Goal: Task Accomplishment & Management: Manage account settings

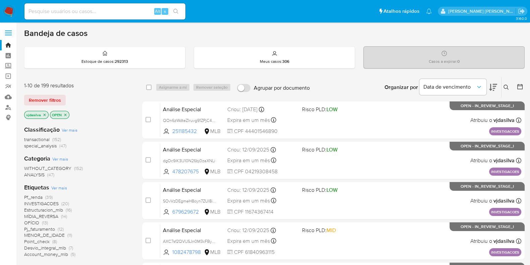
click at [106, 12] on input at bounding box center [104, 11] width 161 height 9
paste input "YGhjCjH1rTGn55FG0p0X77sj"
type input "YGhjCjH1rTGn55FG0p0X77sj"
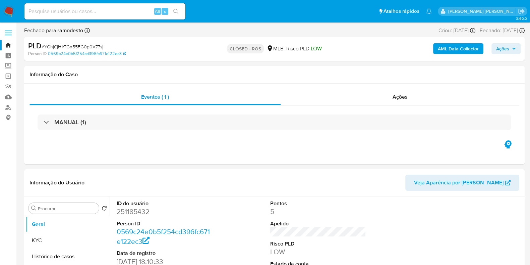
select select "10"
click at [128, 9] on input at bounding box center [104, 11] width 161 height 9
paste input "sGN7gcStv6KQdioTEuvNUSxq"
type input "sGN7gcStv6KQdioTEuvNUSxq"
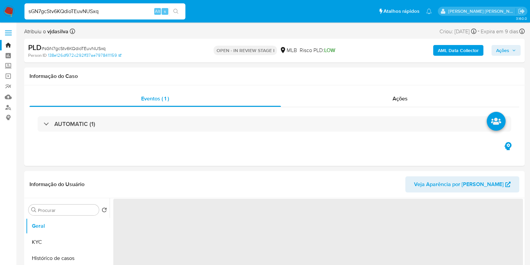
select select "10"
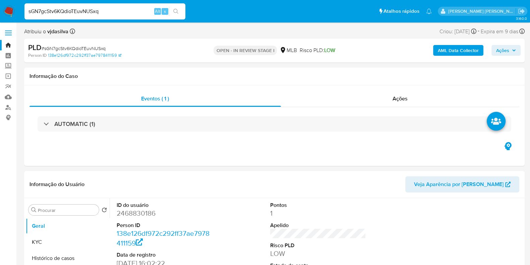
click at [495, 53] on button "Ações" at bounding box center [506, 50] width 29 height 11
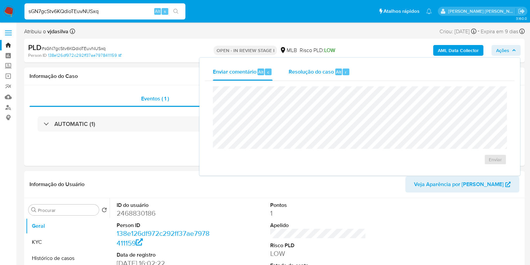
click at [311, 74] on span "Resolução do caso" at bounding box center [311, 72] width 45 height 8
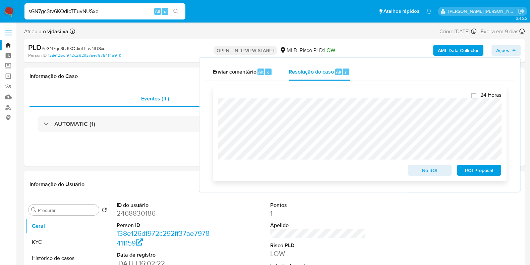
click at [422, 171] on span "No ROI" at bounding box center [429, 169] width 35 height 9
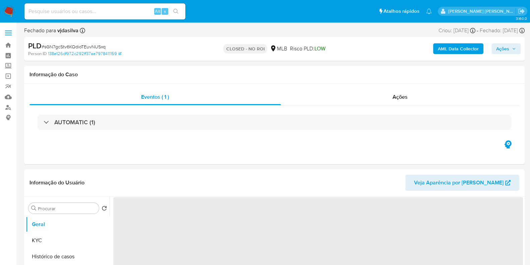
select select "10"
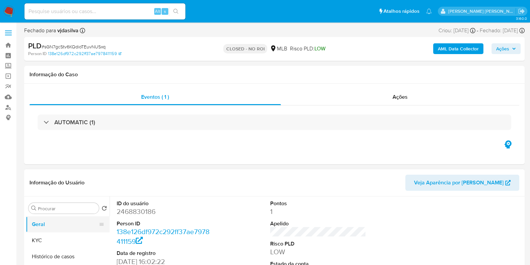
click at [51, 227] on button "Geral" at bounding box center [65, 224] width 78 height 16
click at [76, 240] on button "KYC" at bounding box center [65, 240] width 78 height 16
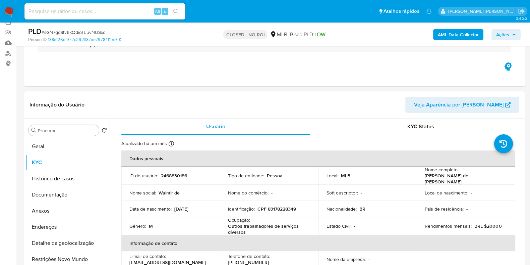
scroll to position [59, 0]
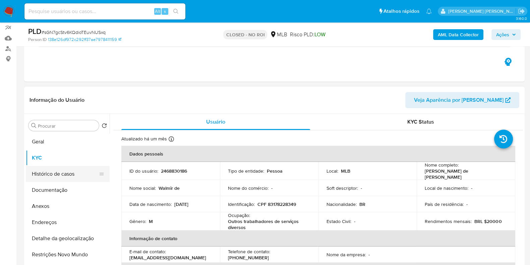
click at [67, 180] on button "Histórico de casos" at bounding box center [65, 174] width 78 height 16
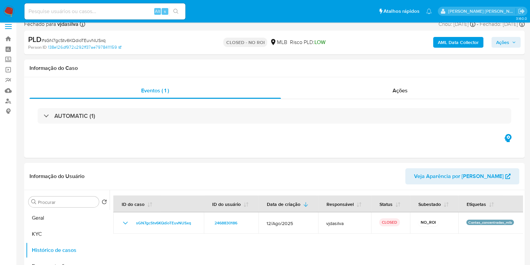
scroll to position [8, 0]
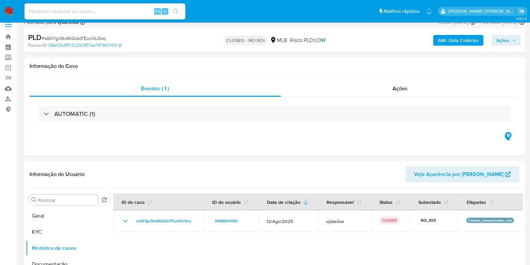
click at [6, 12] on img at bounding box center [8, 11] width 11 height 11
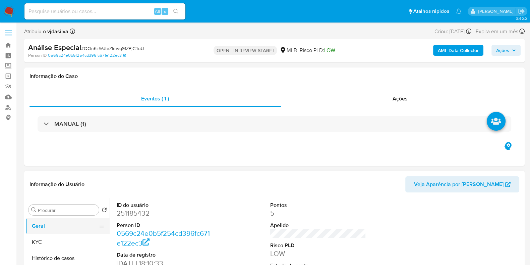
select select "10"
click at [79, 254] on button "Histórico de casos" at bounding box center [65, 258] width 78 height 16
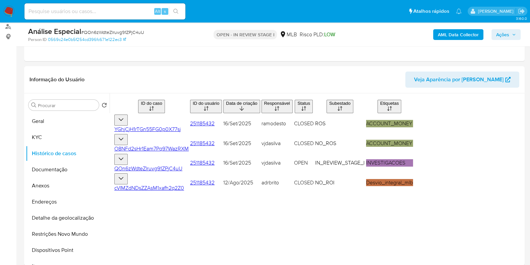
scroll to position [83, 0]
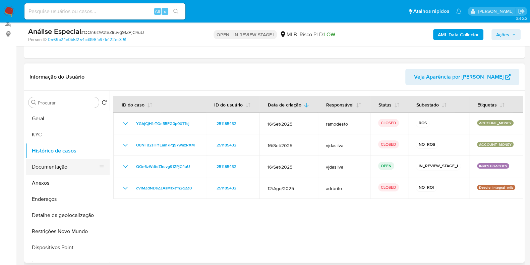
click at [72, 167] on button "Documentação" at bounding box center [65, 167] width 78 height 16
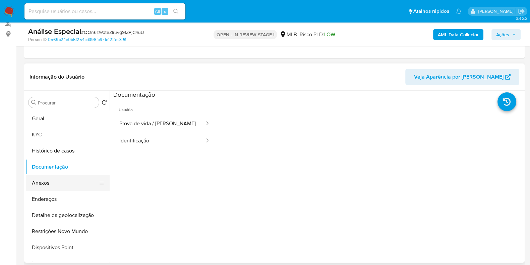
click at [69, 182] on button "Anexos" at bounding box center [65, 183] width 78 height 16
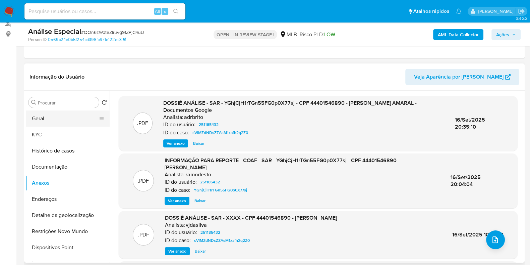
click at [77, 118] on button "Geral" at bounding box center [65, 118] width 78 height 16
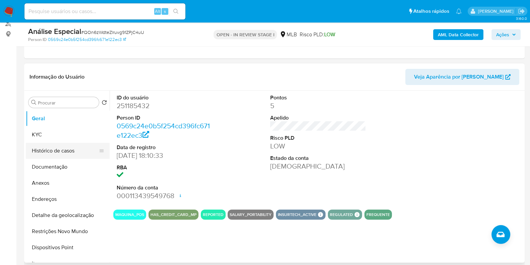
click at [65, 148] on button "Histórico de casos" at bounding box center [65, 150] width 78 height 16
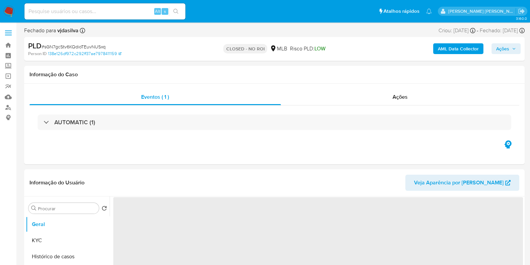
select select "10"
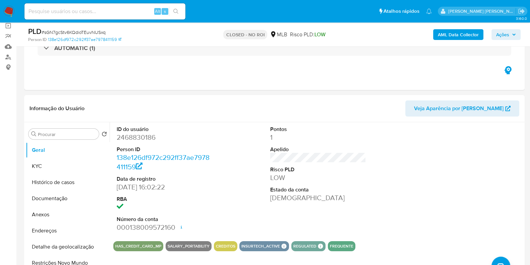
scroll to position [56, 0]
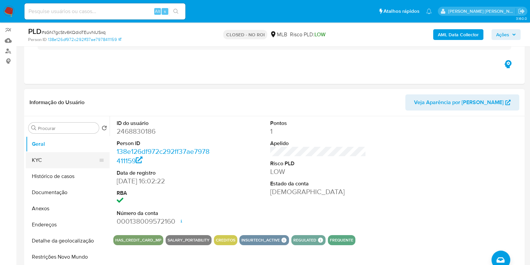
click at [76, 159] on button "KYC" at bounding box center [65, 160] width 78 height 16
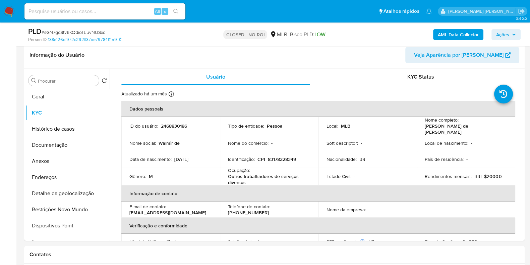
scroll to position [102, 0]
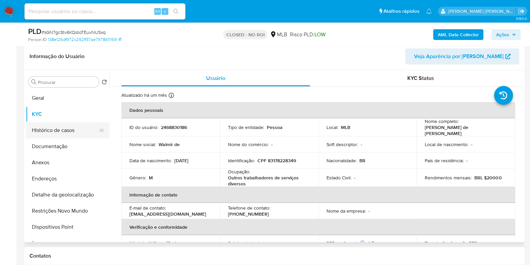
click at [75, 129] on button "Histórico de casos" at bounding box center [65, 130] width 78 height 16
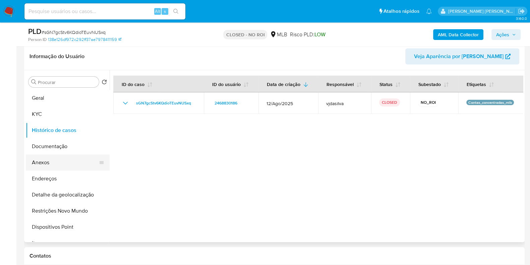
click at [68, 160] on button "Anexos" at bounding box center [65, 162] width 78 height 16
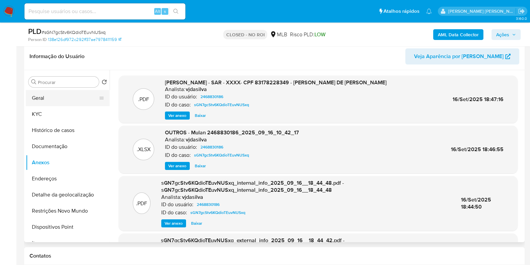
click at [75, 100] on button "Geral" at bounding box center [65, 98] width 78 height 16
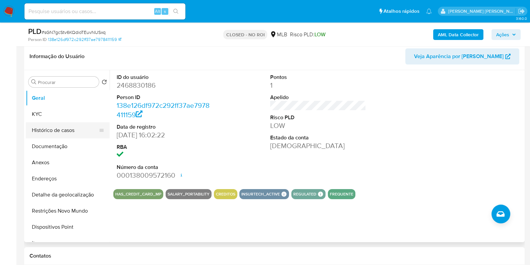
click at [63, 132] on button "Histórico de casos" at bounding box center [65, 130] width 78 height 16
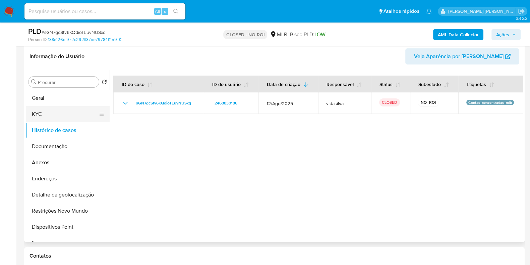
click at [64, 112] on button "KYC" at bounding box center [65, 114] width 78 height 16
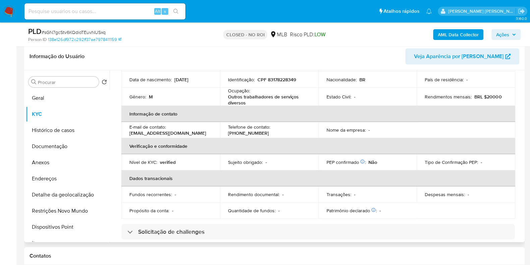
scroll to position [19, 0]
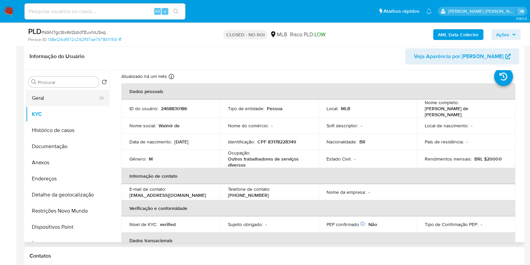
click at [69, 98] on button "Geral" at bounding box center [65, 98] width 78 height 16
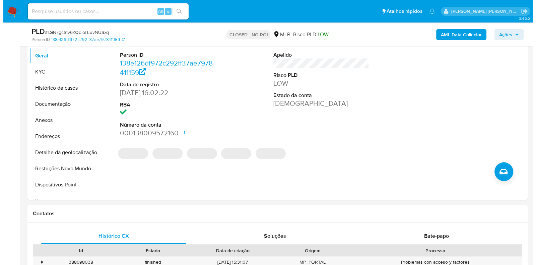
scroll to position [143, 0]
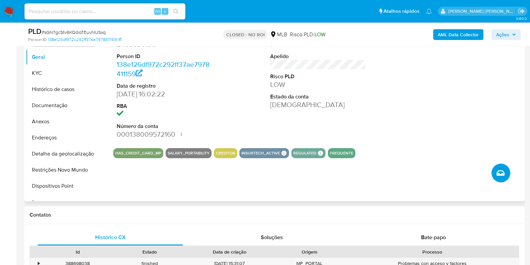
click at [498, 169] on icon "Criar caso manual" at bounding box center [501, 173] width 8 height 8
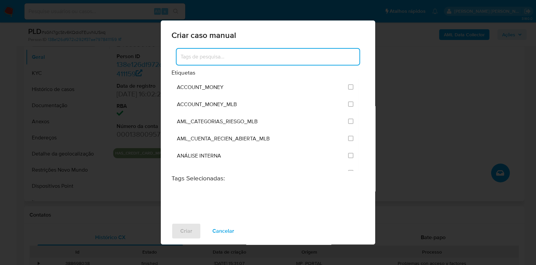
click at [273, 55] on input at bounding box center [268, 56] width 183 height 9
type input "c"
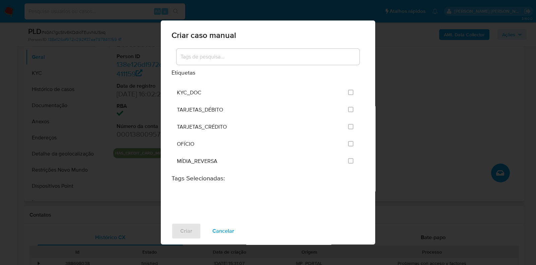
scroll to position [1687, 0]
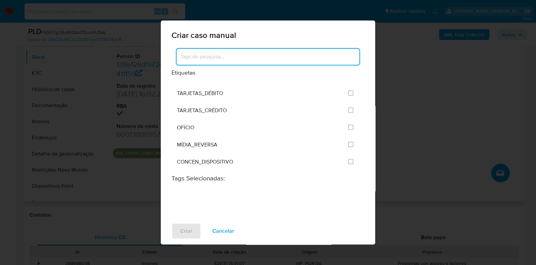
click at [226, 55] on input at bounding box center [268, 56] width 183 height 9
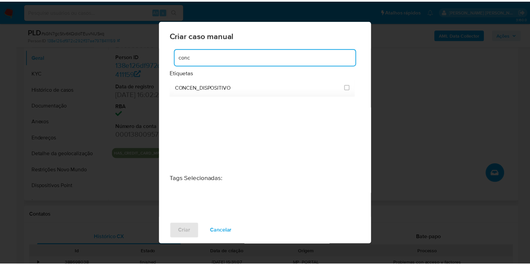
scroll to position [0, 0]
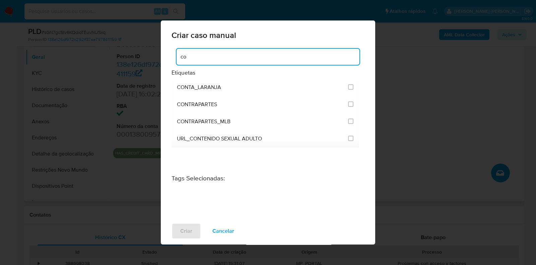
type input "c"
click at [414, 105] on div "Criar caso manual Etiquetas ACCOUNT_MONEY ACCOUNT_MONEY_MLB AML_CATEGORIAS_RIES…" at bounding box center [268, 132] width 536 height 265
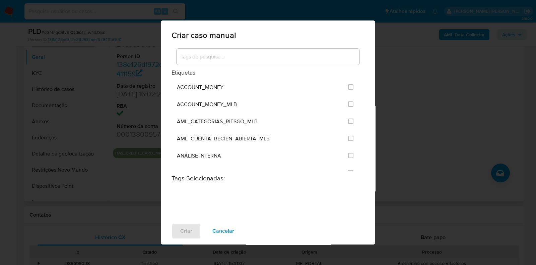
click at [220, 232] on span "Cancelar" at bounding box center [224, 230] width 22 height 15
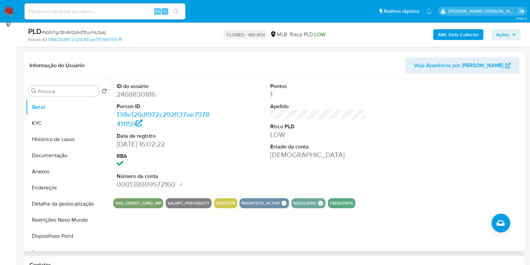
scroll to position [78, 0]
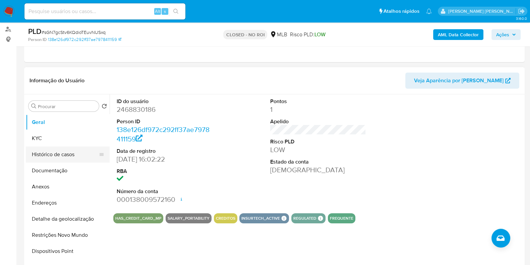
click at [70, 153] on button "Histórico de casos" at bounding box center [65, 154] width 78 height 16
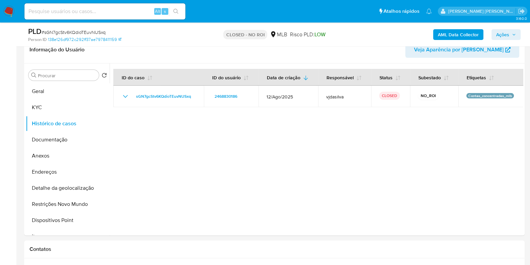
scroll to position [105, 0]
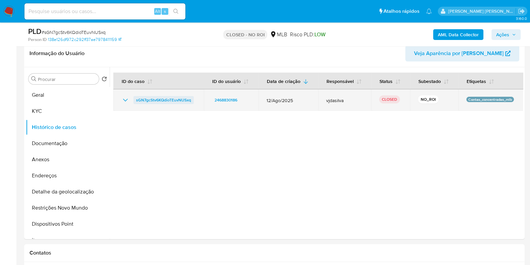
click at [173, 100] on span "sGN7gcStv6KQdioTEuvNUSxq" at bounding box center [163, 100] width 55 height 8
drag, startPoint x: 193, startPoint y: 101, endPoint x: 135, endPoint y: 100, distance: 58.0
click at [135, 100] on div "sGN7gcStv6KQdioTEuvNUSxq" at bounding box center [158, 100] width 74 height 8
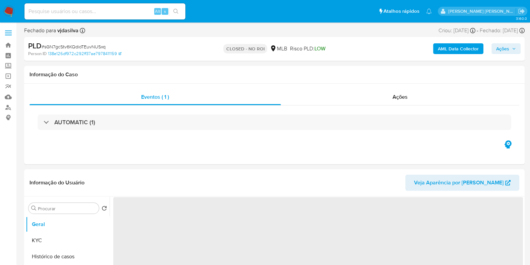
select select "10"
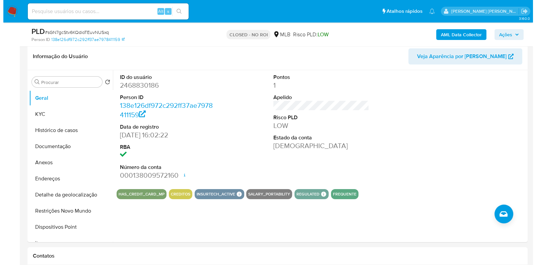
scroll to position [80, 0]
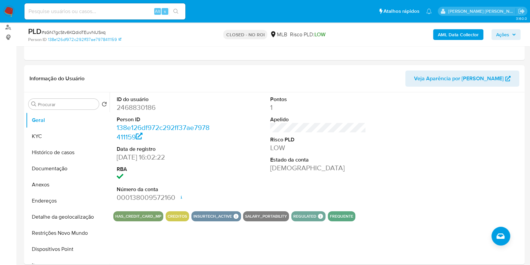
click at [501, 35] on span "Ações" at bounding box center [502, 34] width 13 height 11
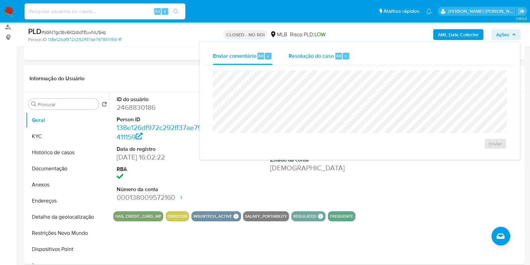
click at [318, 55] on span "Resolução do caso" at bounding box center [311, 56] width 45 height 8
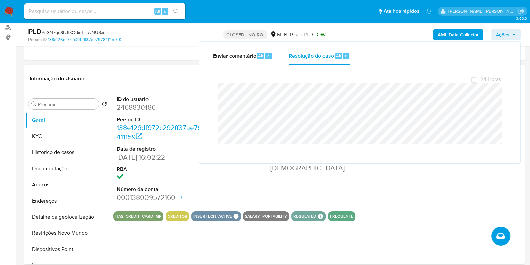
click at [497, 232] on span "Criar caso manual" at bounding box center [501, 236] width 8 height 8
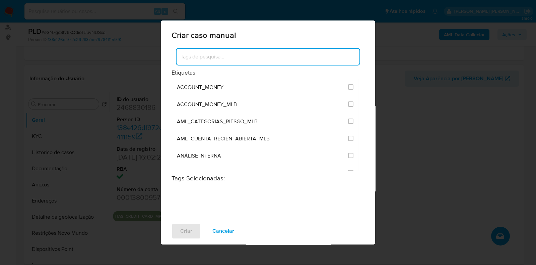
click at [261, 55] on input at bounding box center [268, 56] width 183 height 9
type input "c"
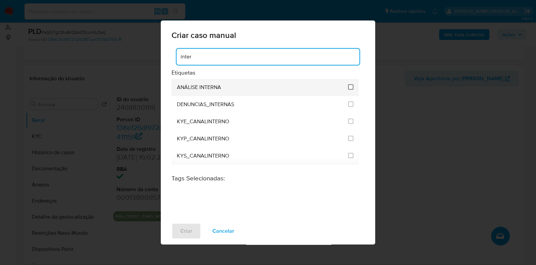
type input "inter"
click at [353, 89] on input "1886" at bounding box center [350, 86] width 5 height 5
checkbox input "true"
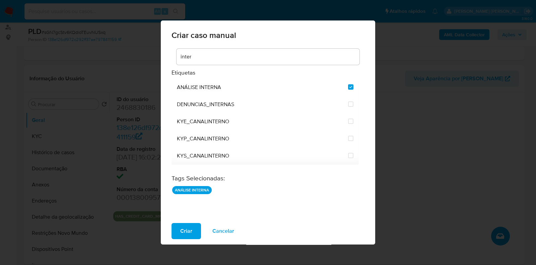
click at [213, 195] on div "ANÁLISE INTERNA" at bounding box center [268, 198] width 193 height 27
click at [188, 213] on div "inter Etiquetas ANÁLISE INTERNA DENUNCIAS_INTERNAS KYE_CANALINTERNO KYP_CANALIN…" at bounding box center [268, 132] width 215 height 170
click at [363, 92] on div "inter Etiquetas ANÁLISE INTERNA DENUNCIAS_INTERNAS KYE_CANALINTERNO KYP_CANALIN…" at bounding box center [268, 108] width 193 height 123
click at [221, 58] on input "inter" at bounding box center [268, 56] width 183 height 9
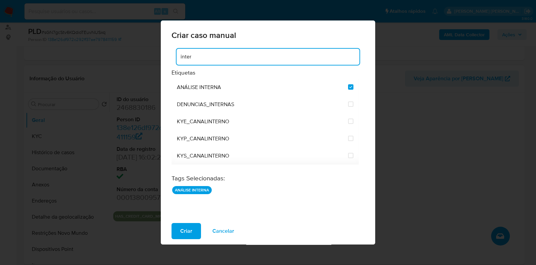
click at [221, 58] on input "inter" at bounding box center [268, 56] width 183 height 9
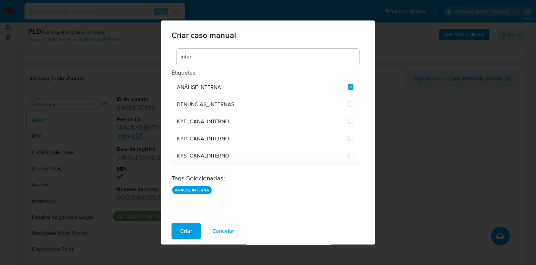
click at [191, 198] on div "ANÁLISE INTERNA" at bounding box center [268, 198] width 193 height 27
click at [190, 230] on span "Criar" at bounding box center [186, 230] width 12 height 15
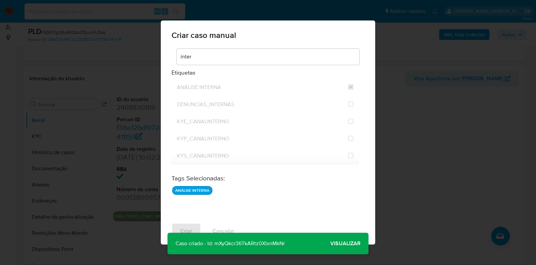
click at [351, 243] on span "Visualizar" at bounding box center [346, 243] width 30 height 0
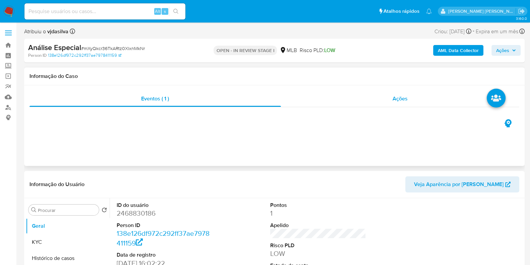
select select "10"
click at [422, 96] on div "Ações" at bounding box center [400, 99] width 239 height 16
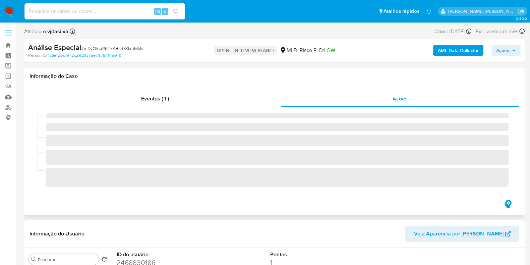
click at [504, 150] on div "Eventos ( 1 ) Ações" at bounding box center [274, 150] width 501 height 130
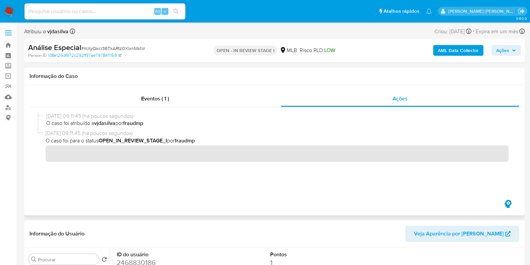
click at [506, 203] on icon "button" at bounding box center [507, 203] width 7 height 8
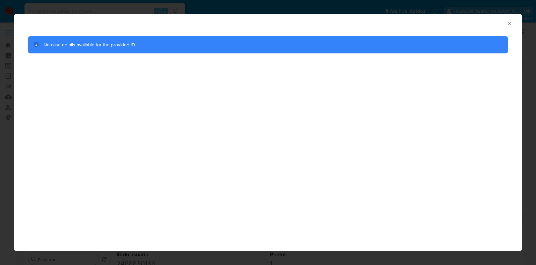
click at [510, 25] on icon "Fechar a janela" at bounding box center [510, 23] width 7 height 7
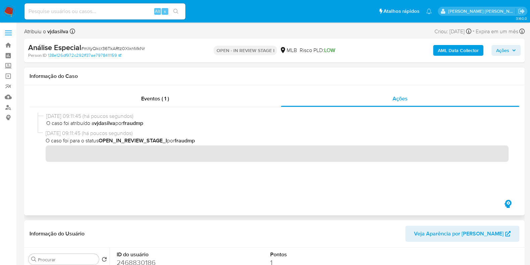
click at [365, 142] on span "O caso foi para o status OPEN_IN_REVIEW_STAGE_I por fraudmp" at bounding box center [277, 140] width 463 height 7
click at [161, 87] on div "Eventos ( 1 ) Ações" at bounding box center [274, 150] width 501 height 130
click at [162, 95] on span "Eventos ( 1 )" at bounding box center [155, 99] width 28 height 8
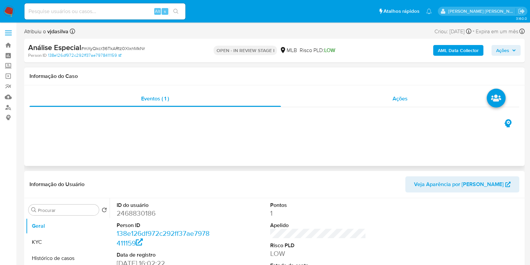
click at [402, 98] on span "Ações" at bounding box center [400, 99] width 15 height 8
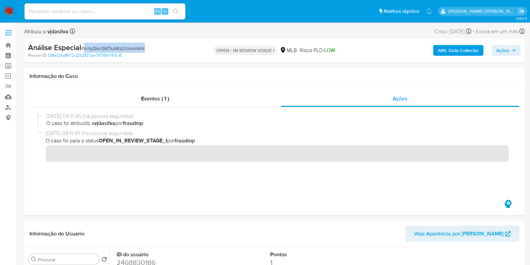
drag, startPoint x: 145, startPoint y: 48, endPoint x: 84, endPoint y: 47, distance: 60.4
click at [84, 47] on div "Análise Especial # mXyQkcr36TkARtz0XlxnMkNr" at bounding box center [109, 48] width 162 height 10
copy span "mXyQkcr36TkARtz0XlxnMkNr"
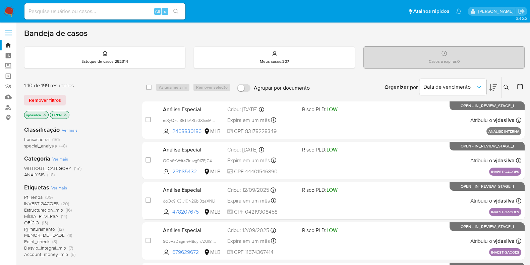
click at [505, 89] on icon at bounding box center [506, 86] width 5 height 5
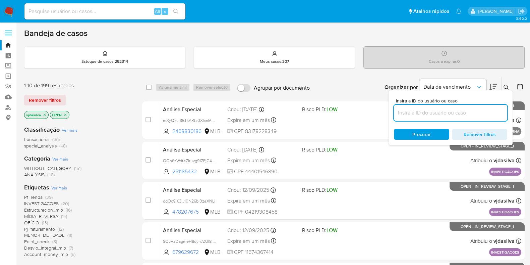
click at [445, 109] on input at bounding box center [450, 112] width 113 height 9
type input "mXyQkcr36TkARtz0XlxnMkNr"
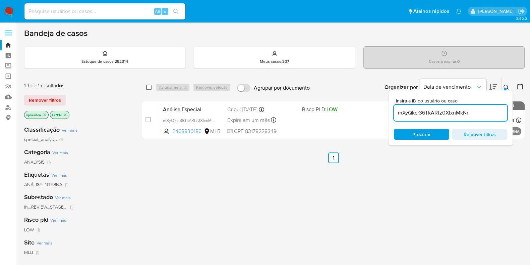
click at [148, 85] on input "checkbox" at bounding box center [148, 86] width 5 height 5
checkbox input "true"
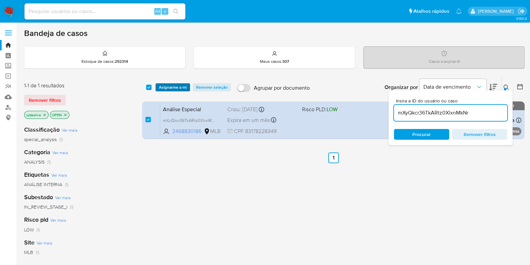
click at [175, 88] on span "Asignarme a mí" at bounding box center [173, 87] width 28 height 7
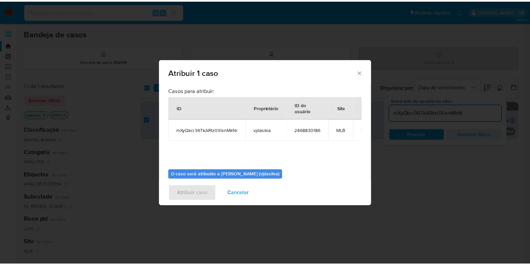
scroll to position [35, 0]
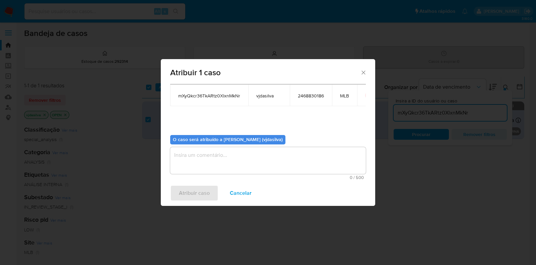
click at [274, 155] on textarea "assign-modal" at bounding box center [268, 160] width 196 height 27
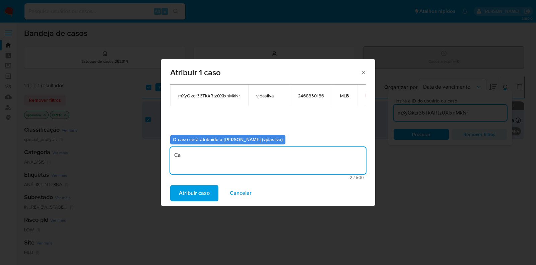
type textarea "C"
paste textarea "sGN7gcStv6KQdioTEuvNUSxq"
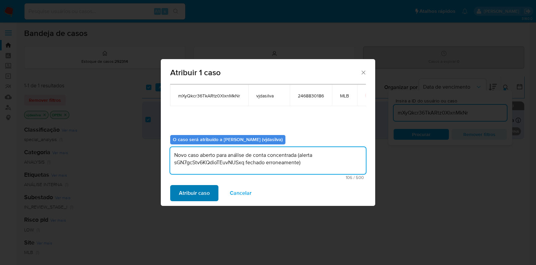
type textarea "Novo caso aberto para análise de conta concentrada (alerta sGN7gcStv6KQdioTEuvN…"
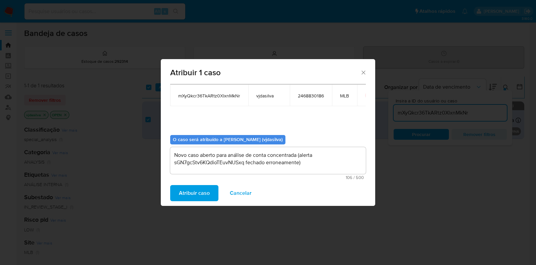
click at [201, 190] on span "Atribuir caso" at bounding box center [194, 192] width 31 height 15
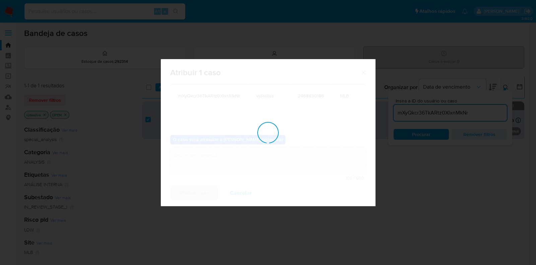
checkbox input "false"
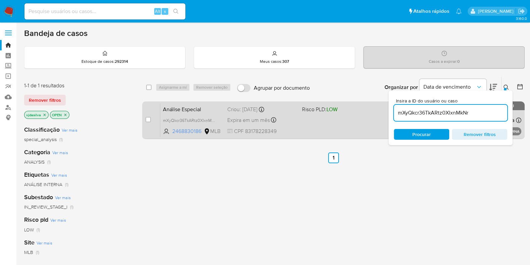
click at [199, 110] on span "Análise Especial" at bounding box center [192, 108] width 59 height 9
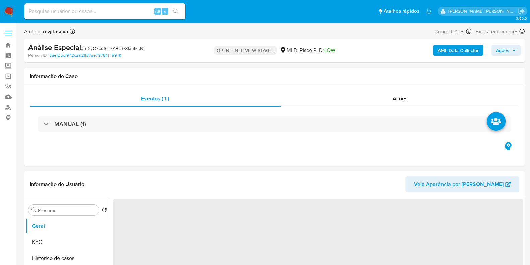
select select "10"
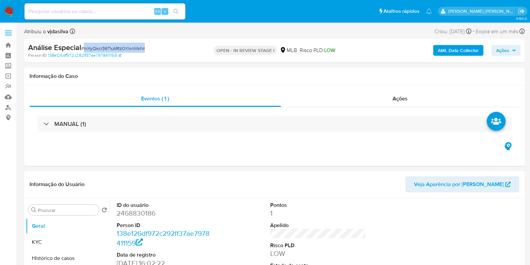
drag, startPoint x: 148, startPoint y: 48, endPoint x: 84, endPoint y: 48, distance: 63.7
click at [84, 48] on div "Análise Especial # mXyQkcr36TkARtz0XlxnMkNr" at bounding box center [109, 48] width 162 height 10
copy span "mXyQkcr36TkARtz0XlxnMkNr"
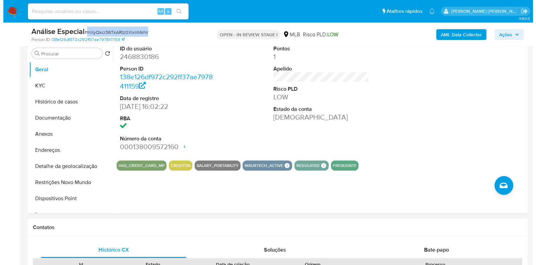
scroll to position [134, 0]
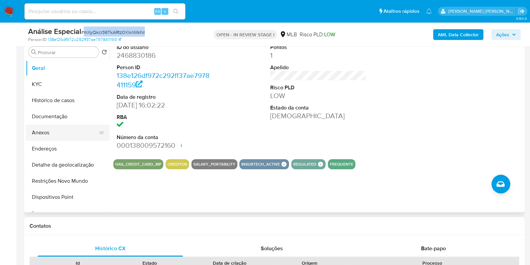
click at [74, 134] on button "Anexos" at bounding box center [65, 132] width 78 height 16
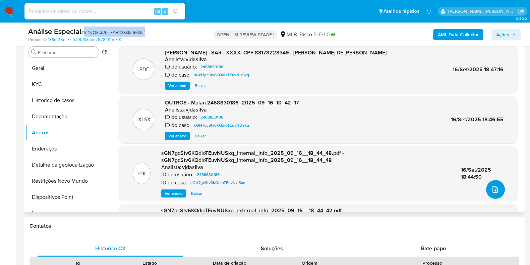
click at [493, 187] on icon "upload-file" at bounding box center [495, 189] width 8 height 8
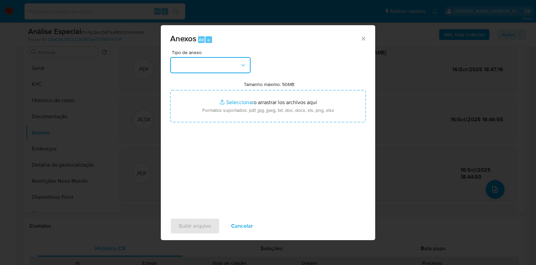
click at [250, 69] on button "button" at bounding box center [210, 65] width 80 height 16
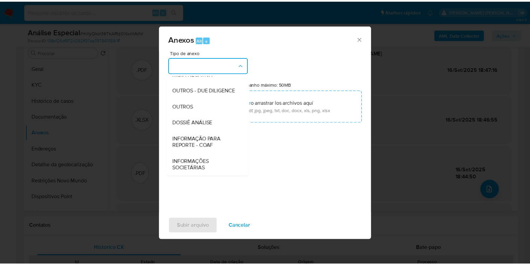
scroll to position [103, 0]
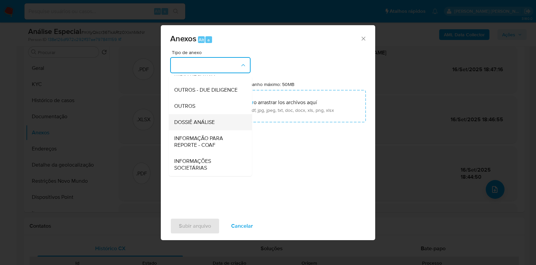
click at [209, 123] on span "DOSSIÊ ANÁLISE" at bounding box center [194, 122] width 41 height 7
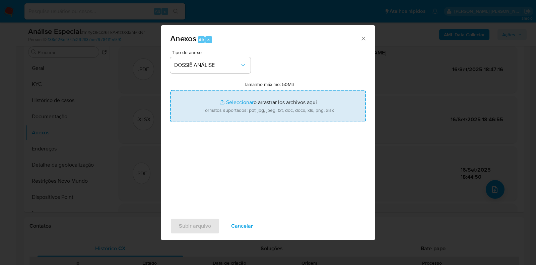
type input "C:\fakepath\SAR - XXXX- CPF 83178228349 - WALMIR DE SOUSA FLORENTINO (1).pdf"
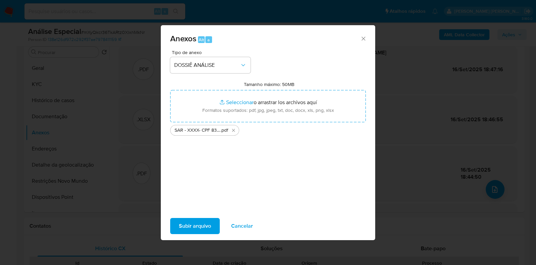
click at [205, 228] on span "Subir arquivo" at bounding box center [195, 225] width 32 height 15
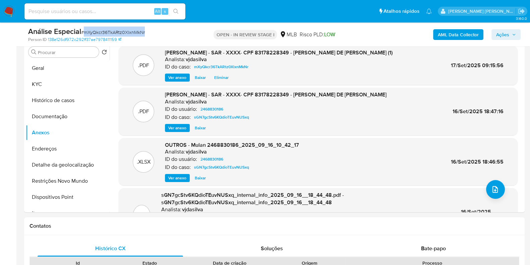
click at [501, 37] on span "Ações" at bounding box center [502, 34] width 13 height 11
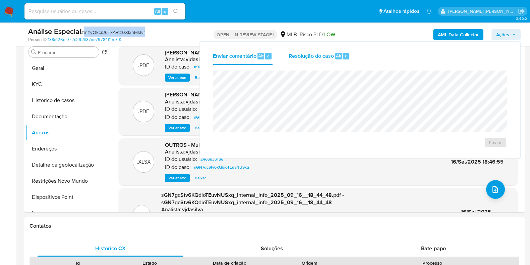
click at [299, 58] on span "Resolução do caso" at bounding box center [311, 56] width 45 height 8
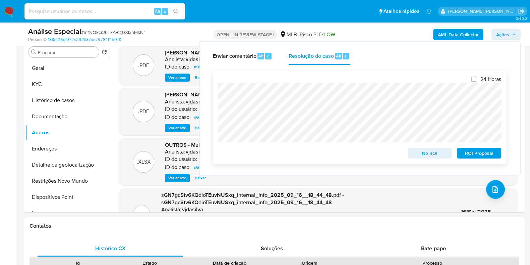
click at [475, 153] on span "ROI Proposal" at bounding box center [479, 152] width 35 height 9
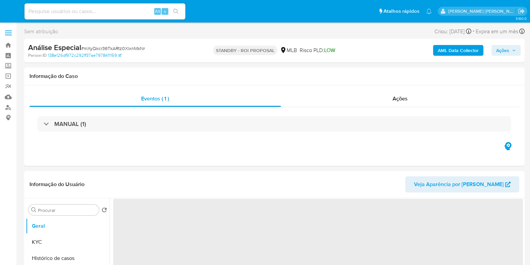
select select "10"
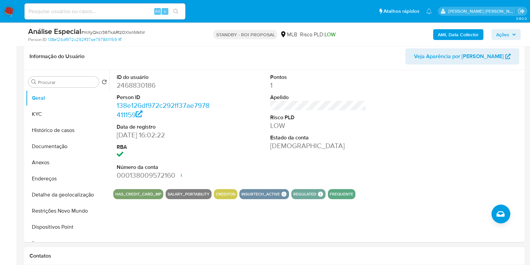
scroll to position [120, 0]
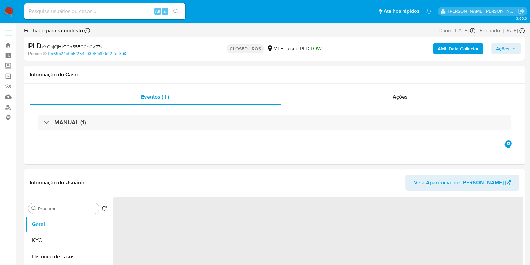
select select "10"
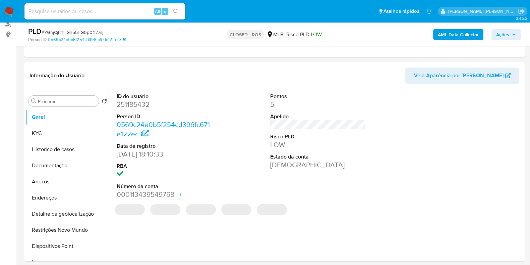
scroll to position [84, 0]
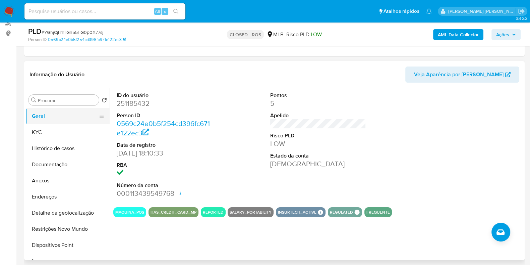
click at [64, 118] on button "Geral" at bounding box center [65, 116] width 78 height 16
click at [66, 151] on button "Histórico de casos" at bounding box center [65, 148] width 78 height 16
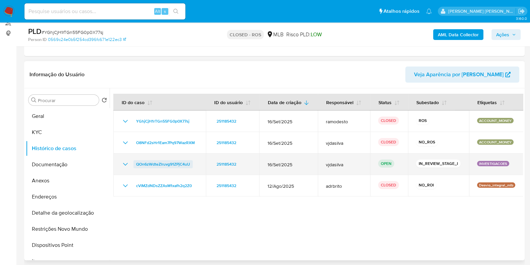
click at [174, 162] on span "QOn6zWdteZlruvg91ZPjC4uU" at bounding box center [163, 164] width 54 height 8
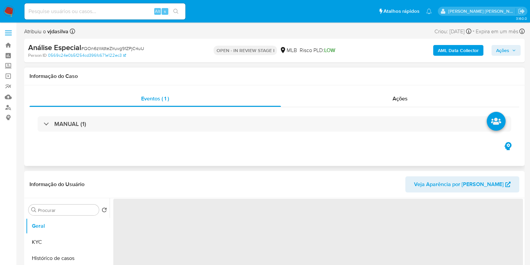
select select "10"
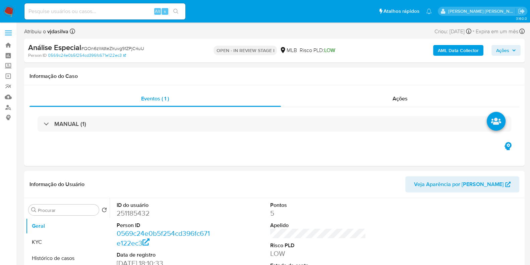
click at [508, 48] on span "Ações" at bounding box center [502, 50] width 13 height 11
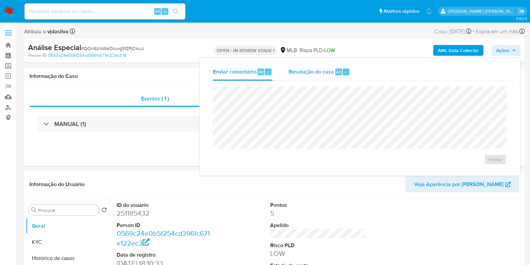
click at [319, 64] on div "Resolução do caso Alt r" at bounding box center [319, 71] width 61 height 17
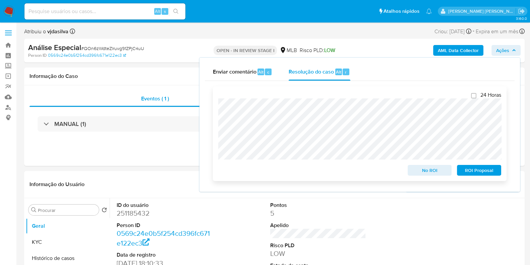
click at [466, 170] on span "ROI Proposal" at bounding box center [479, 169] width 35 height 9
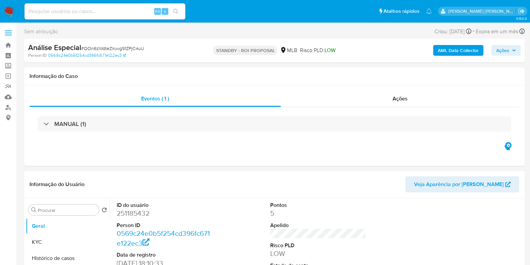
select select "10"
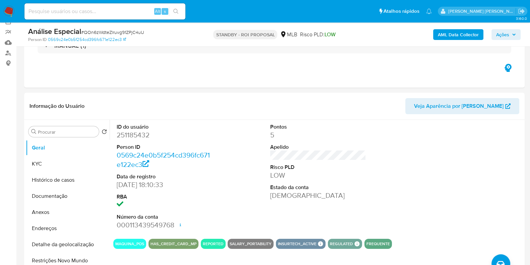
scroll to position [52, 0]
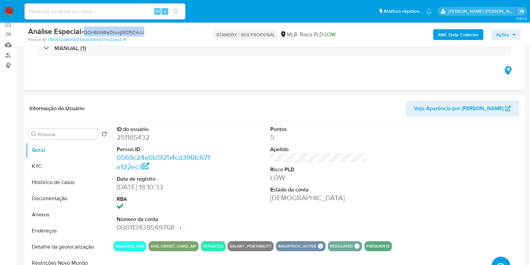
drag, startPoint x: 84, startPoint y: 33, endPoint x: 146, endPoint y: 33, distance: 61.0
click at [146, 33] on div "Análise Especial # QOn6zWdteZlruvg91ZPjC4uU" at bounding box center [109, 31] width 162 height 10
copy span "QOn6zWdteZlruvg91ZPjC4uU"
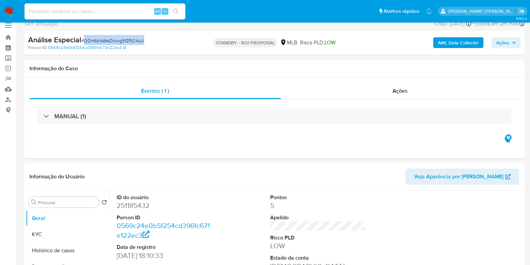
scroll to position [0, 0]
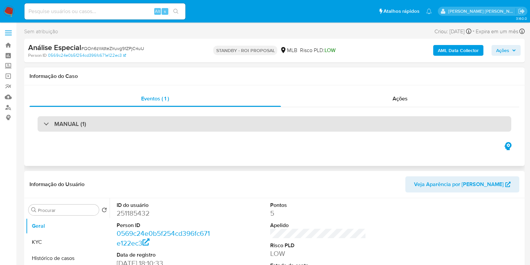
click at [80, 124] on h3 "MANUAL (1)" at bounding box center [70, 123] width 32 height 7
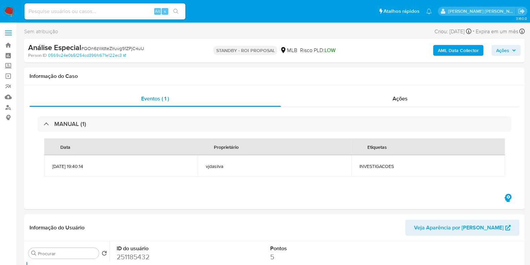
click at [8, 6] on img at bounding box center [8, 11] width 11 height 11
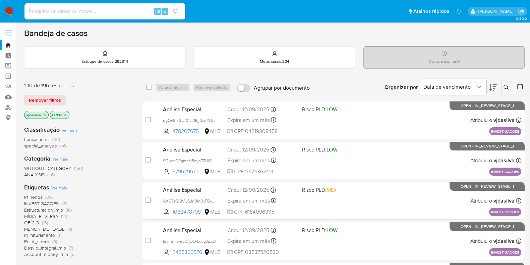
click at [65, 114] on icon "close-filter" at bounding box center [65, 115] width 4 height 4
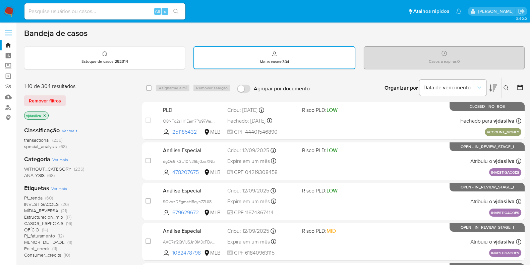
click at [44, 115] on icon "close-filter" at bounding box center [45, 115] width 4 height 4
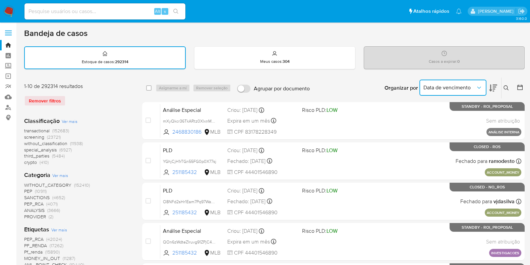
click at [448, 88] on span "Data de vencimento" at bounding box center [449, 87] width 52 height 7
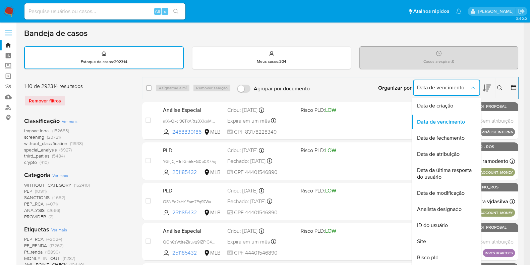
click at [503, 89] on button at bounding box center [500, 88] width 11 height 8
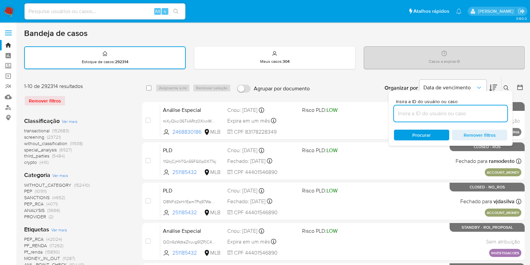
click at [454, 114] on input at bounding box center [450, 113] width 113 height 9
paste input "QOn6zWdteZlruvg91ZPjC4uU"
type input "QOn6zWdteZlruvg91ZPjC4uU"
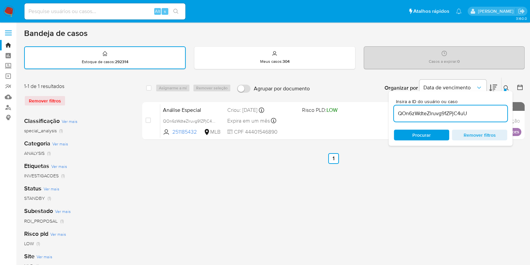
click at [139, 122] on div "1-1 de 1 resultados Remover filtros Classificação Ver mais special_analysis (1)…" at bounding box center [274, 224] width 501 height 294
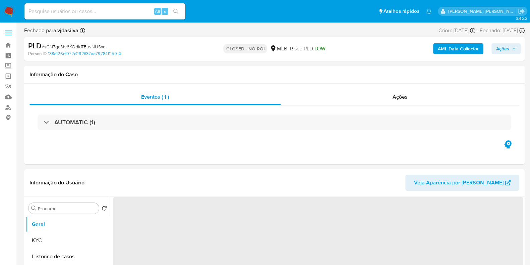
select select "10"
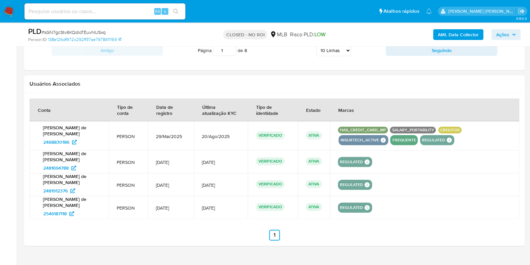
scroll to position [764, 0]
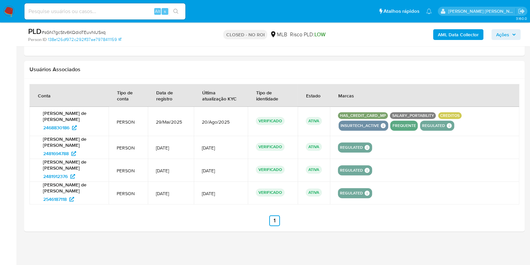
drag, startPoint x: 147, startPoint y: 192, endPoint x: 169, endPoint y: 193, distance: 22.1
click at [169, 193] on span "8/Jul/2025" at bounding box center [171, 193] width 30 height 6
click at [64, 197] on span "2546187118" at bounding box center [54, 198] width 23 height 11
click at [160, 170] on span "5/Jun/2025" at bounding box center [171, 170] width 30 height 6
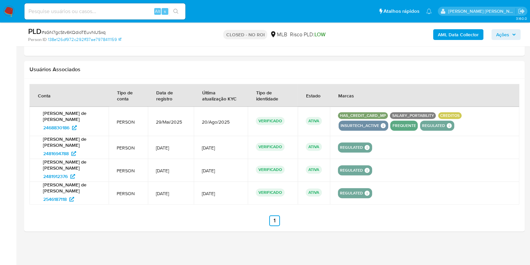
click at [160, 170] on span "[DATE]" at bounding box center [171, 170] width 30 height 6
click at [167, 172] on span "[DATE]" at bounding box center [171, 170] width 30 height 6
click at [56, 175] on span "2481912376" at bounding box center [55, 176] width 24 height 11
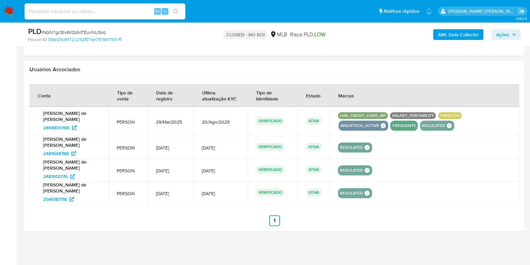
click at [161, 148] on span "5/Jun/2025" at bounding box center [171, 148] width 30 height 6
click at [61, 152] on span "2481694788" at bounding box center [55, 153] width 25 height 11
click at [162, 121] on span "29/Mai/2025" at bounding box center [171, 122] width 30 height 6
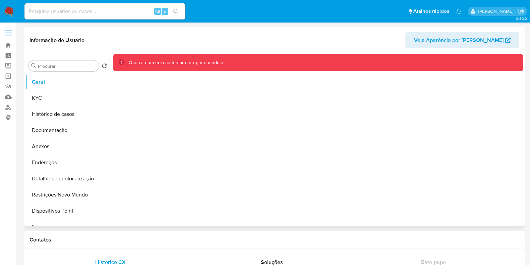
select select "10"
click at [71, 83] on button "Geral" at bounding box center [65, 82] width 78 height 16
click at [72, 96] on button "KYC" at bounding box center [65, 98] width 78 height 16
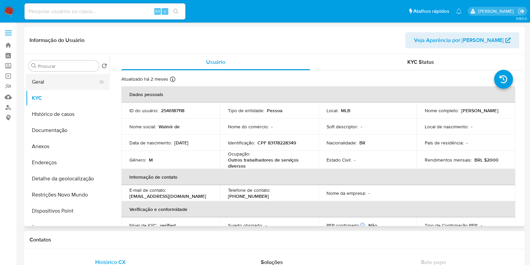
click at [67, 84] on button "Geral" at bounding box center [65, 82] width 78 height 16
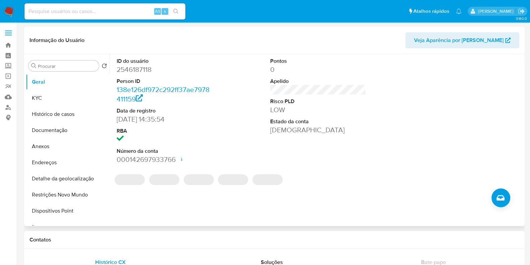
click at [140, 68] on dd "2546187118" at bounding box center [165, 69] width 96 height 9
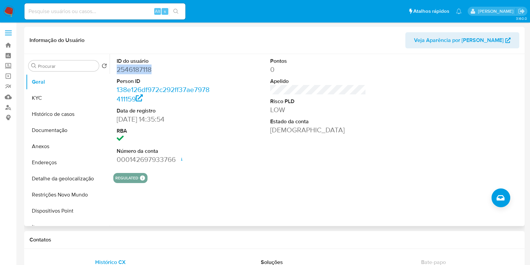
click at [140, 68] on dd "2546187118" at bounding box center [165, 69] width 96 height 9
copy dd "2546187118"
drag, startPoint x: 528, startPoint y: 60, endPoint x: 522, endPoint y: 88, distance: 28.6
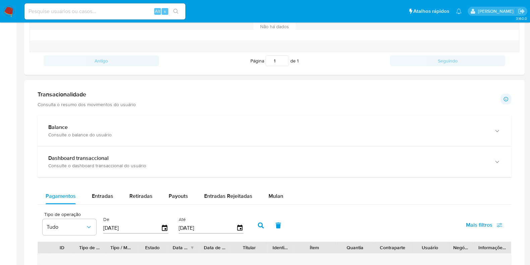
scroll to position [280, 0]
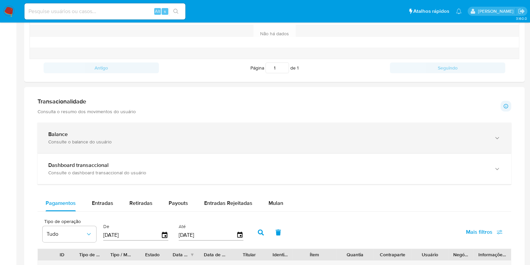
click at [337, 141] on div "Consulte o balance do usuário" at bounding box center [267, 141] width 439 height 6
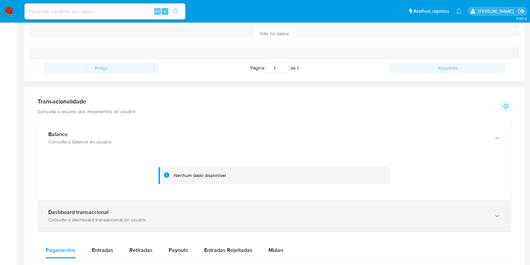
click at [378, 219] on div "Consulte o dashboard transaccional do usuário" at bounding box center [267, 219] width 439 height 6
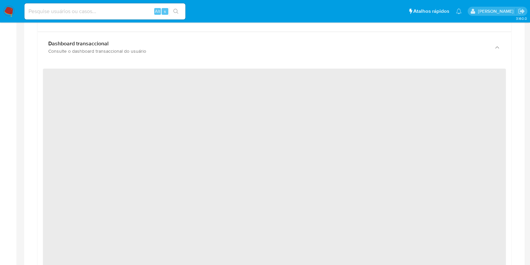
scroll to position [453, 0]
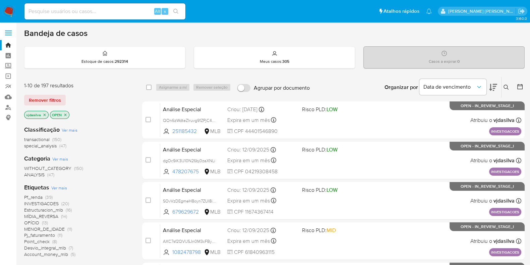
click at [79, 12] on input at bounding box center [104, 11] width 161 height 9
paste input "QOn6zWdteZlruvg91ZPjC4uU"
type input "QOn6zWdteZlruvg91ZPjC4uU"
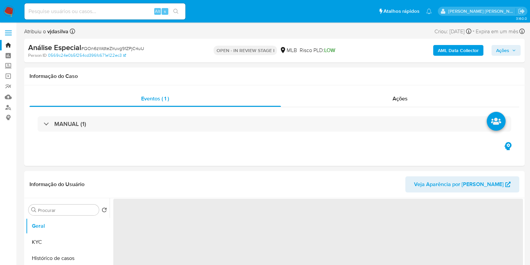
select select "10"
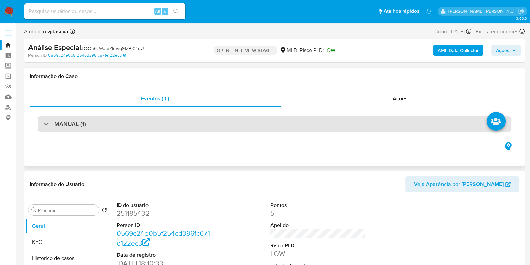
click at [448, 125] on div "MANUAL (1)" at bounding box center [275, 123] width 474 height 15
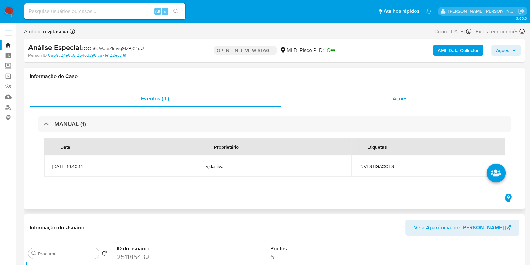
click at [411, 102] on div "Ações" at bounding box center [400, 99] width 239 height 16
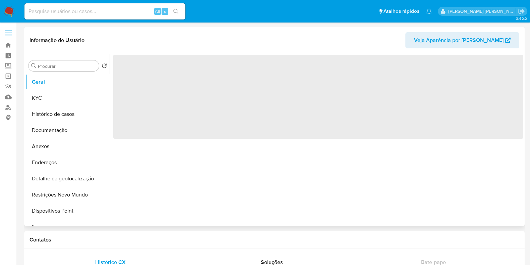
select select "10"
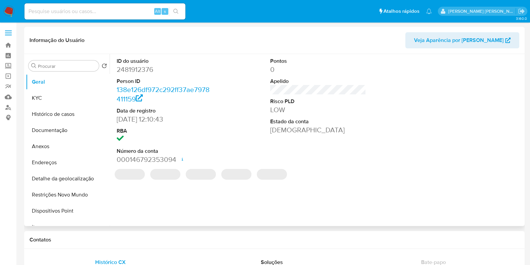
click at [143, 72] on dd "2481912376" at bounding box center [165, 69] width 96 height 9
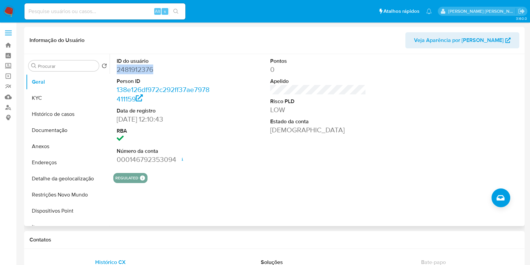
copy dd "2481912376"
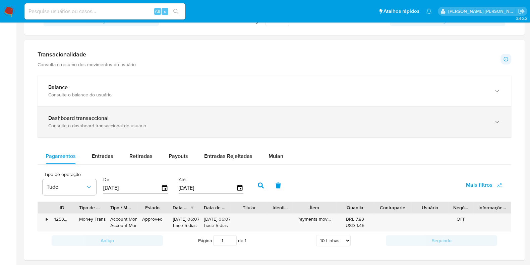
scroll to position [320, 0]
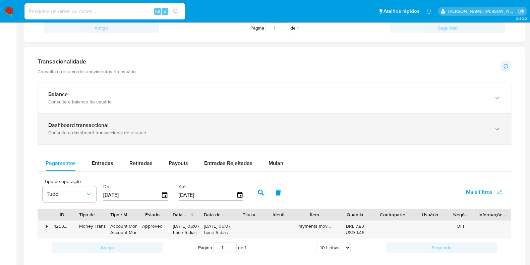
click at [416, 131] on div "Consulte o dashboard transaccional do usuário" at bounding box center [267, 132] width 439 height 6
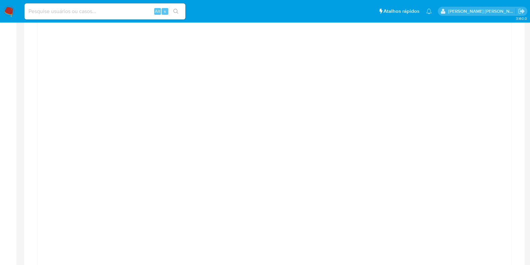
scroll to position [433, 0]
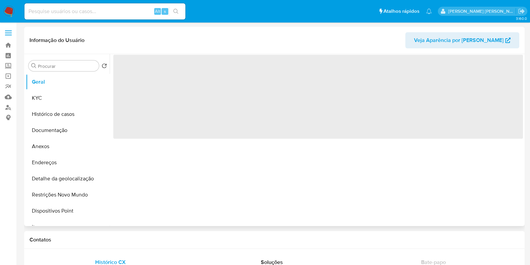
select select "10"
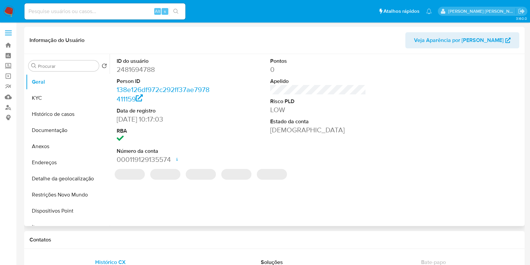
click at [136, 70] on dd "2481694788" at bounding box center [165, 69] width 96 height 9
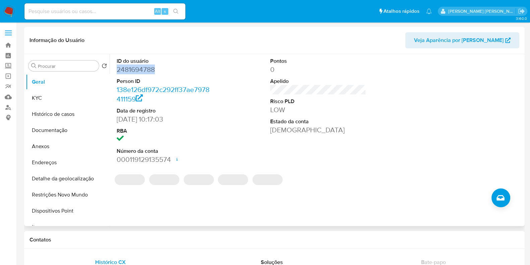
click at [136, 70] on dd "2481694788" at bounding box center [165, 69] width 96 height 9
copy dd "2481694788"
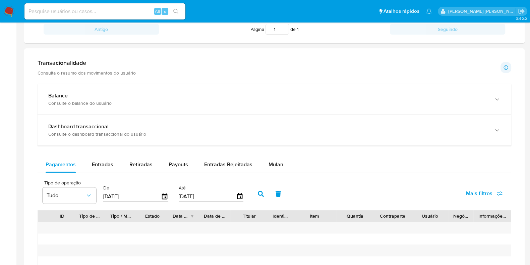
scroll to position [311, 0]
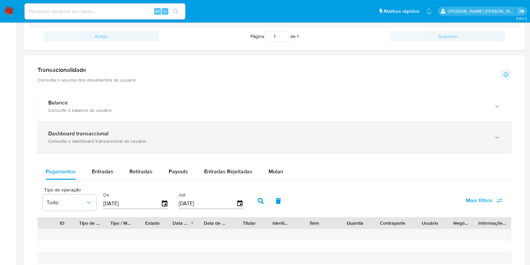
click at [479, 132] on div "Dashboard transaccional" at bounding box center [267, 133] width 439 height 7
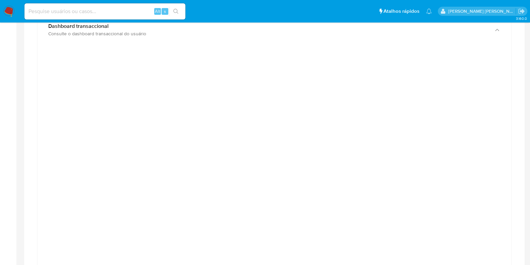
scroll to position [416, 0]
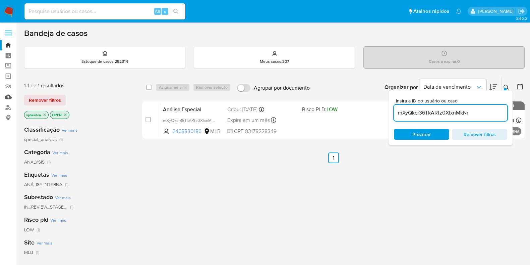
click at [11, 96] on link "Mulan" at bounding box center [40, 97] width 80 height 10
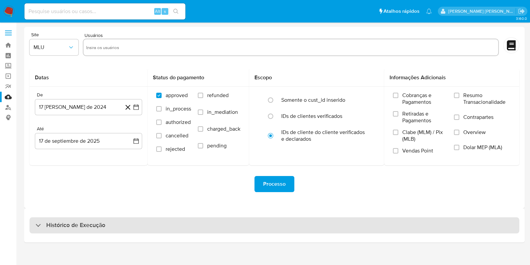
click at [109, 224] on div "Histórico de Execução" at bounding box center [275, 225] width 490 height 16
select select "10"
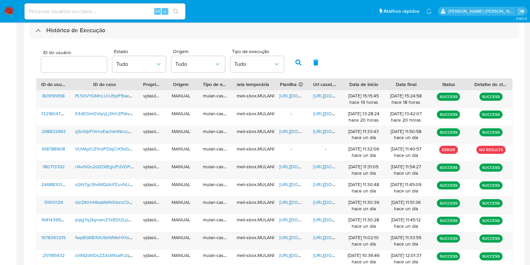
scroll to position [196, 0]
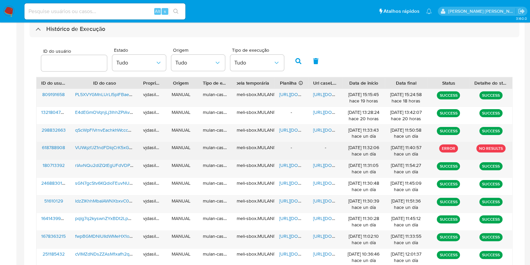
click at [107, 145] on span "VUWqzfJZ1ndFDIqCrK5xG5bC" at bounding box center [106, 147] width 62 height 7
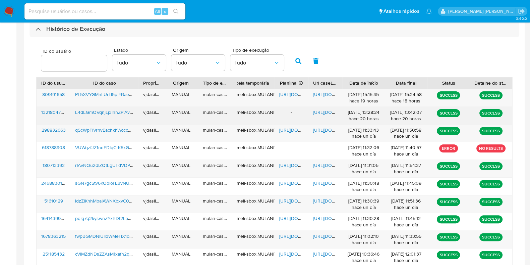
click at [323, 113] on span "[URL][DOMAIN_NAME]" at bounding box center [336, 112] width 46 height 7
click at [59, 112] on span "1321804793" at bounding box center [53, 112] width 25 height 7
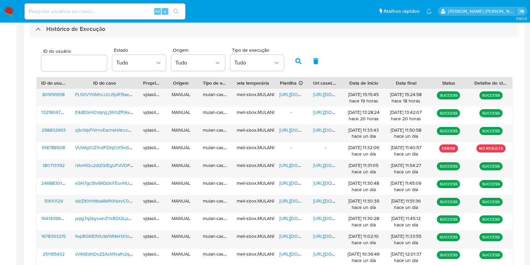
click at [105, 16] on div "Alt s" at bounding box center [104, 11] width 161 height 16
click at [103, 12] on input at bounding box center [104, 11] width 161 height 9
paste input "5GuLcJ6LxKPEOr6wKi9jKUac"
type input "5GuLcJ6LxKPEOr6wKi9jKUac"
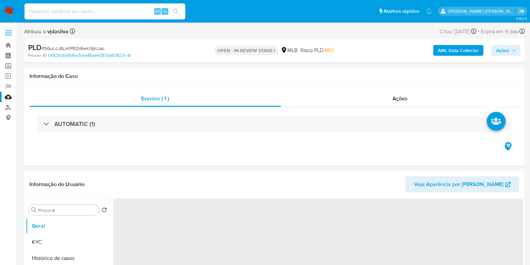
select select "10"
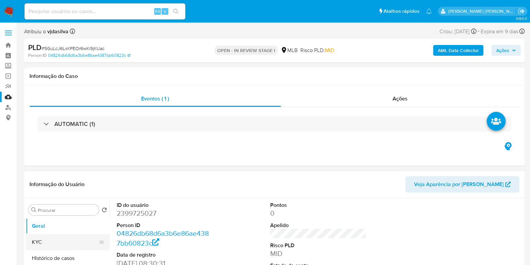
click at [60, 240] on button "KYC" at bounding box center [65, 242] width 78 height 16
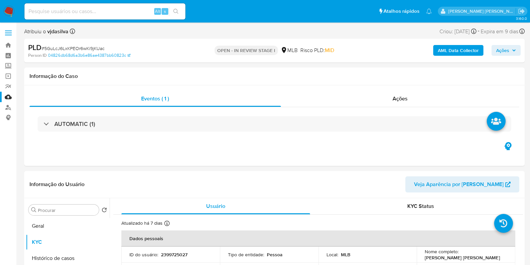
click at [6, 96] on link "Mulan" at bounding box center [40, 97] width 80 height 10
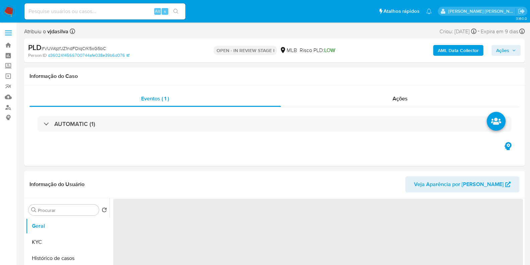
select select "10"
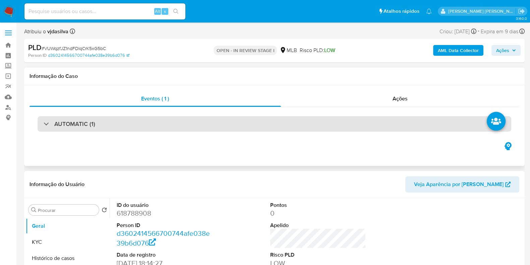
click at [437, 126] on div "AUTOMATIC (1)" at bounding box center [275, 123] width 474 height 15
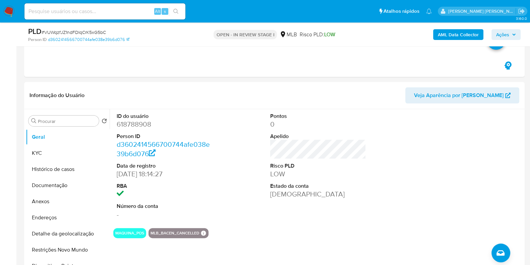
scroll to position [206, 0]
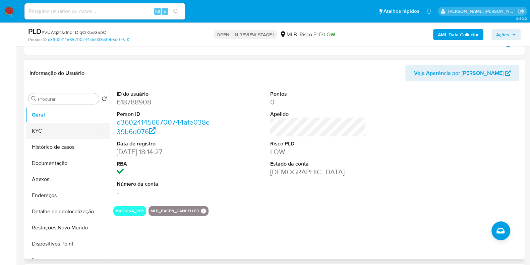
click at [47, 132] on button "KYC" at bounding box center [65, 131] width 78 height 16
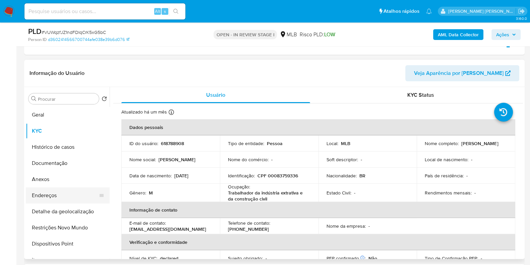
click at [60, 189] on button "Endereços" at bounding box center [65, 195] width 78 height 16
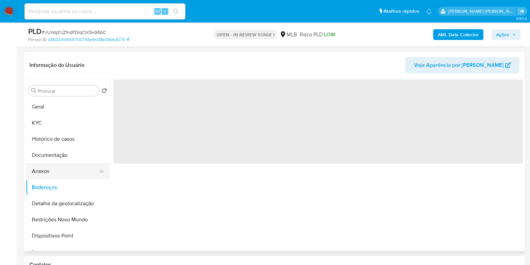
click at [55, 172] on button "Anexos" at bounding box center [65, 171] width 78 height 16
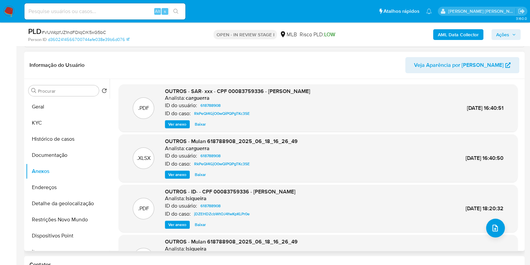
drag, startPoint x: 268, startPoint y: 91, endPoint x: 350, endPoint y: 92, distance: 81.5
click at [350, 92] on div ".PDF OUTROS - SAR- xxx - CPF 00083759336 - ADEYLSON DA SILVA SALMENTO Analista:…" at bounding box center [318, 108] width 392 height 41
copy span "ADEYLSON DA SILVA SALMENTO"
drag, startPoint x: 107, startPoint y: 33, endPoint x: 46, endPoint y: 31, distance: 61.4
click at [46, 31] on div "PLD # VUWqzfJZ1ndFDIqCrK5xG5bC" at bounding box center [109, 31] width 162 height 10
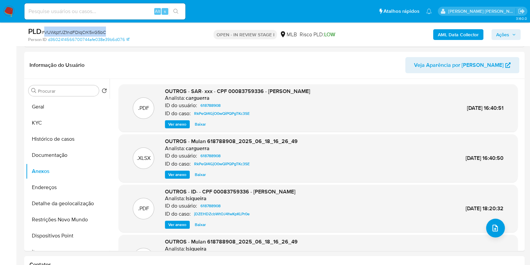
copy span "VUWqzfJZ1ndFDIqCrK5xG5bC"
click at [75, 103] on button "Geral" at bounding box center [65, 107] width 78 height 16
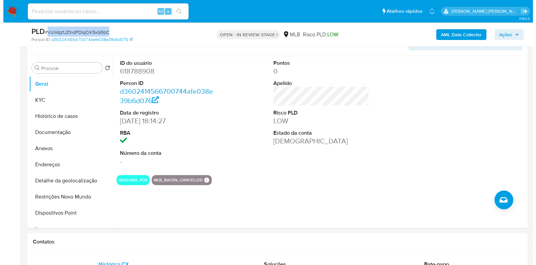
scroll to position [237, 0]
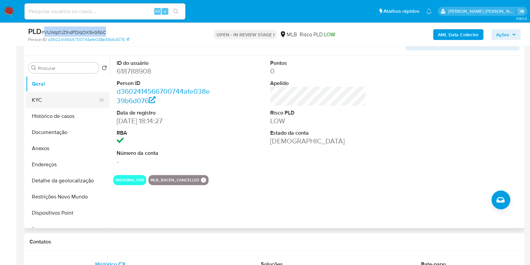
click at [62, 101] on button "KYC" at bounding box center [65, 100] width 78 height 16
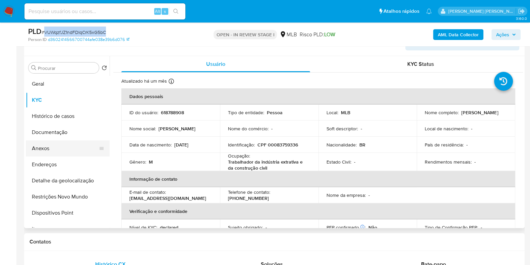
click at [70, 146] on button "Anexos" at bounding box center [65, 148] width 78 height 16
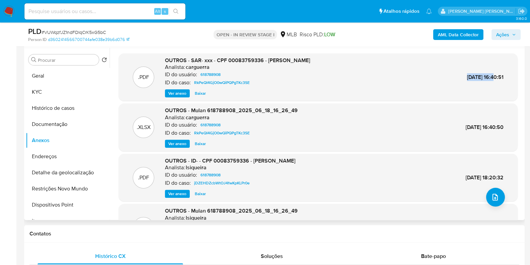
drag, startPoint x: 448, startPoint y: 76, endPoint x: 478, endPoint y: 77, distance: 30.6
click at [478, 77] on div ".PDF OUTROS - SAR- xxx - CPF 00083759336 - ADEYLSON DA SILVA SALMENTO Analista:…" at bounding box center [318, 77] width 392 height 41
copy span "25/Jul/2025"
click at [67, 109] on button "Histórico de casos" at bounding box center [65, 108] width 78 height 16
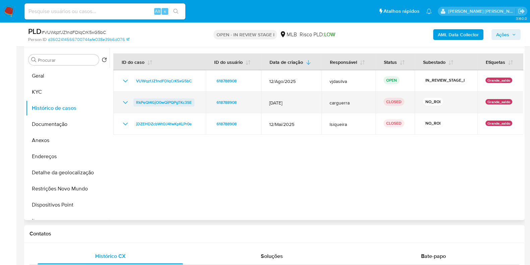
drag, startPoint x: 196, startPoint y: 102, endPoint x: 134, endPoint y: 103, distance: 61.7
click at [134, 103] on div "RkPeQI4GjO0wQiPQPgTKc3SE" at bounding box center [159, 102] width 76 height 8
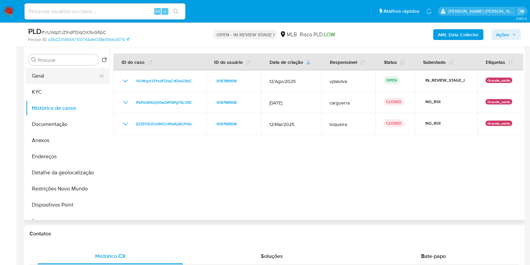
click at [65, 78] on button "Geral" at bounding box center [65, 76] width 78 height 16
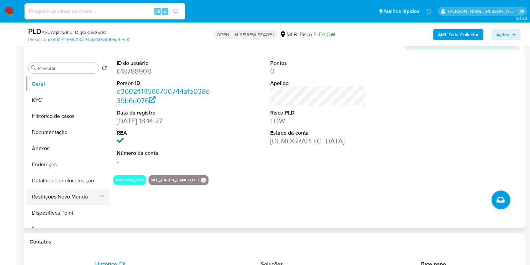
click at [76, 196] on button "Restrições Novo Mundo" at bounding box center [65, 196] width 78 height 16
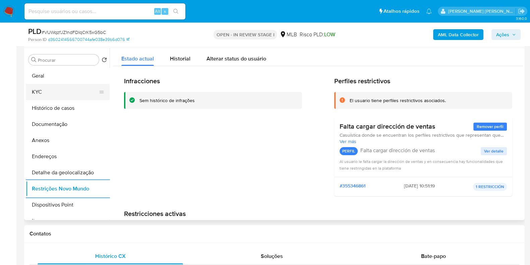
click at [54, 95] on button "KYC" at bounding box center [65, 92] width 78 height 16
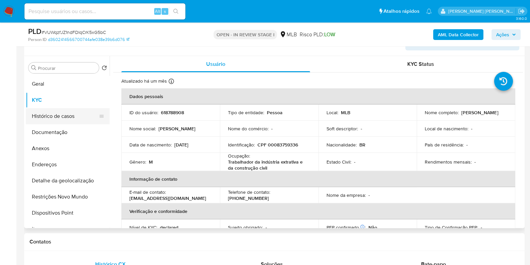
click at [74, 117] on button "Histórico de casos" at bounding box center [65, 116] width 78 height 16
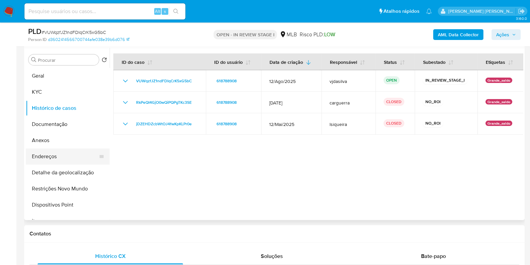
click at [67, 150] on button "Endereços" at bounding box center [65, 156] width 78 height 16
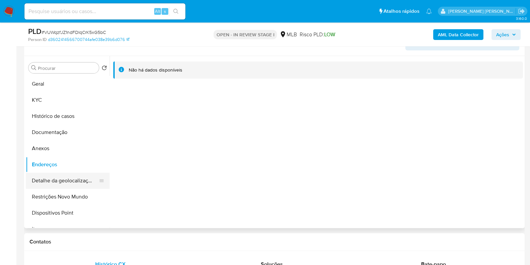
click at [74, 184] on button "Detalhe da geolocalização" at bounding box center [65, 180] width 78 height 16
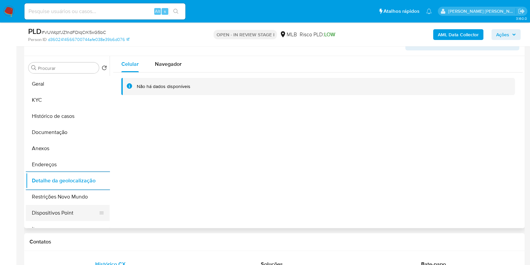
click at [73, 213] on button "Dispositivos Point" at bounding box center [65, 213] width 78 height 16
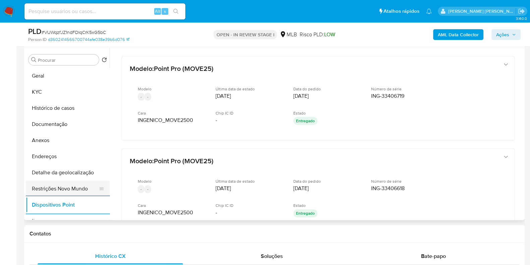
click at [79, 180] on button "Restrições Novo Mundo" at bounding box center [65, 188] width 78 height 16
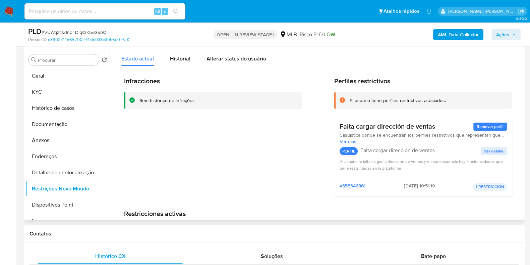
drag, startPoint x: 350, startPoint y: 101, endPoint x: 381, endPoint y: 111, distance: 32.6
click at [381, 111] on div "Perfiles restrictivos El usuario tiene perfiles restrictivos asociados. Falta c…" at bounding box center [423, 139] width 178 height 125
click at [364, 105] on div "El usuario tiene perfiles restrictivos asociados." at bounding box center [423, 100] width 178 height 17
drag, startPoint x: 348, startPoint y: 100, endPoint x: 435, endPoint y: 129, distance: 91.9
click at [435, 129] on div "Perfiles restrictivos El usuario tiene perfiles restrictivos asociados. Falta c…" at bounding box center [423, 139] width 178 height 125
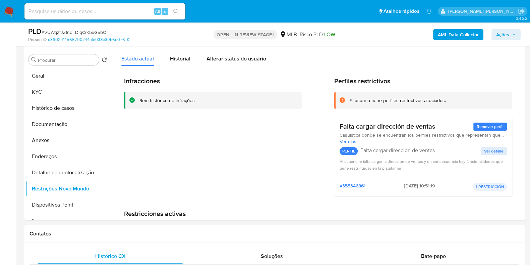
click at [463, 32] on b "AML Data Collector" at bounding box center [458, 34] width 41 height 11
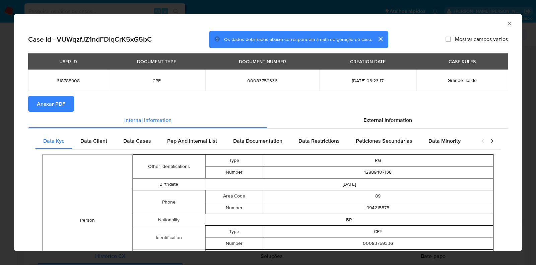
click at [52, 100] on span "Anexar PDF" at bounding box center [51, 103] width 28 height 15
click at [508, 23] on icon "Fechar a janela" at bounding box center [510, 23] width 4 height 4
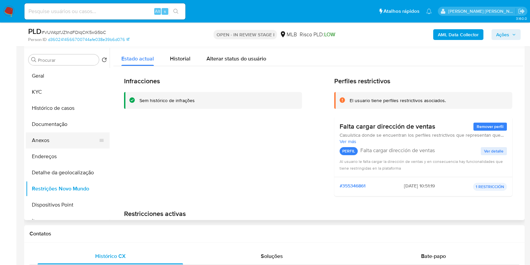
click at [57, 137] on button "Anexos" at bounding box center [65, 140] width 78 height 16
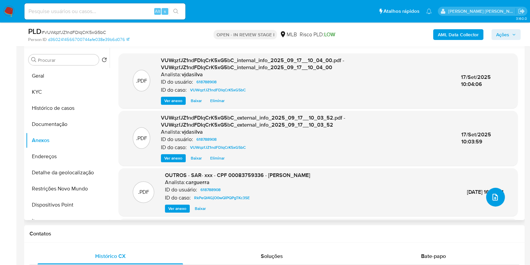
click at [495, 205] on button "upload-file" at bounding box center [495, 196] width 19 height 19
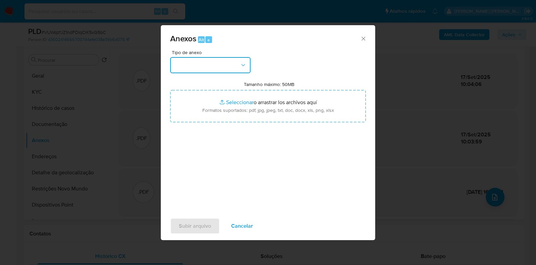
click at [243, 65] on icon "button" at bounding box center [243, 65] width 4 height 2
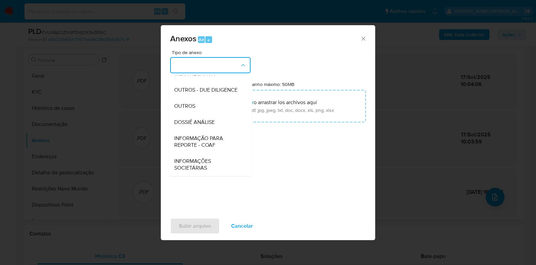
scroll to position [103, 0]
click at [213, 109] on div "OUTROS" at bounding box center [208, 106] width 68 height 16
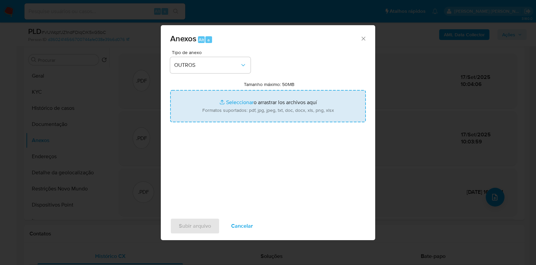
type input "C:\fakepath\Mulan 618788908_2025_06_18_16_26_49.xlsx"
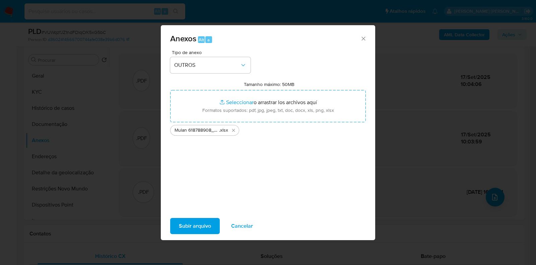
click at [194, 222] on span "Subir arquivo" at bounding box center [195, 225] width 32 height 15
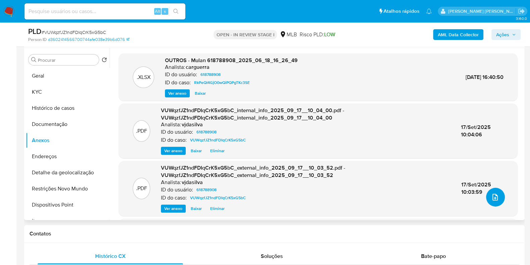
click at [493, 200] on icon "upload-file" at bounding box center [495, 197] width 8 height 8
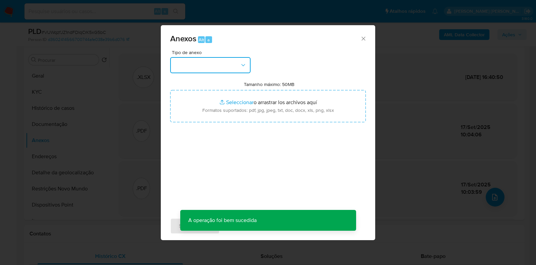
click at [243, 63] on icon "button" at bounding box center [243, 65] width 7 height 7
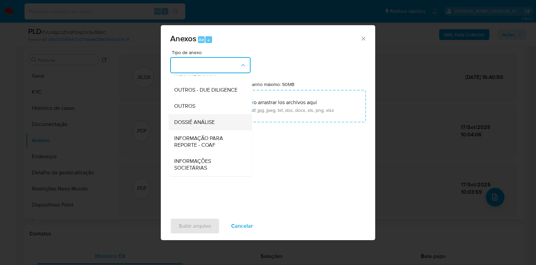
click at [222, 121] on div "DOSSIÊ ANÁLISE" at bounding box center [208, 122] width 68 height 16
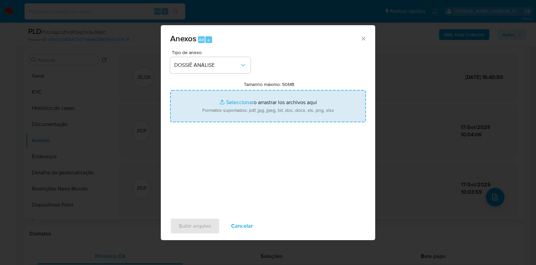
type input "C:\fakepath\DECLÍNIO -VUWqzfJZ1ndFDIqCrK5xG5bC- CPF 00083759336 - ADEYLSON DA S…"
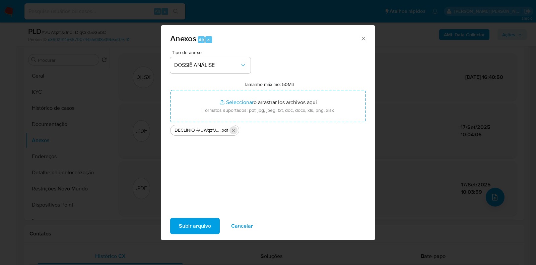
click at [236, 128] on icon "Eliminar DECLÍNIO -VUWqzfJZ1ndFDIqCrK5xG5bC- CPF 00083759336 - ADEYLSON DA SILV…" at bounding box center [233, 129] width 5 height 5
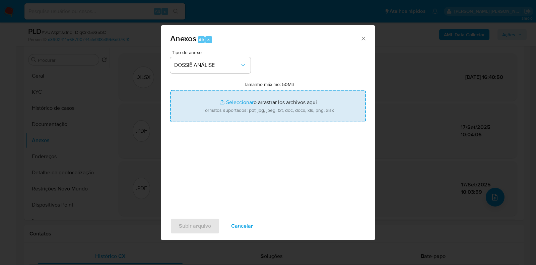
type input "C:\fakepath\DECLÍNIO -VUWqzfJZ1ndFDIqCrK5xG5bC- CPF 00083759336 - ADEYLSON DA S…"
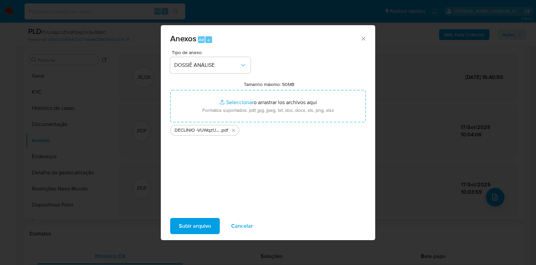
click at [195, 225] on span "Subir arquivo" at bounding box center [195, 225] width 32 height 15
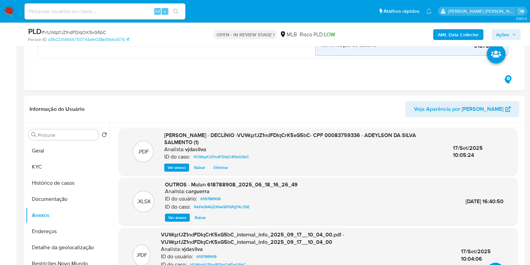
scroll to position [171, 0]
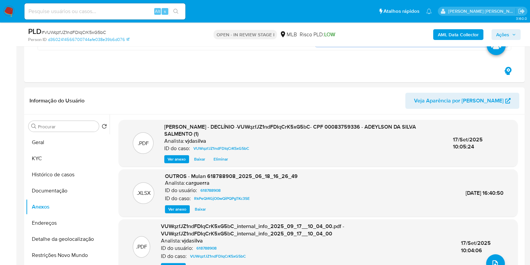
click at [510, 31] on span "Ações" at bounding box center [506, 34] width 20 height 9
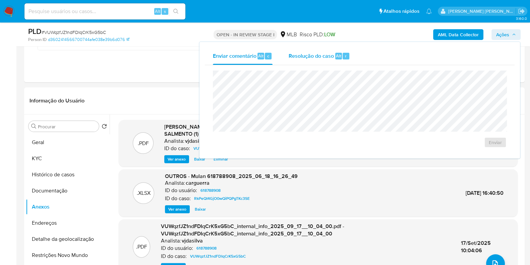
click at [319, 54] on span "Resolução do caso" at bounding box center [311, 56] width 45 height 8
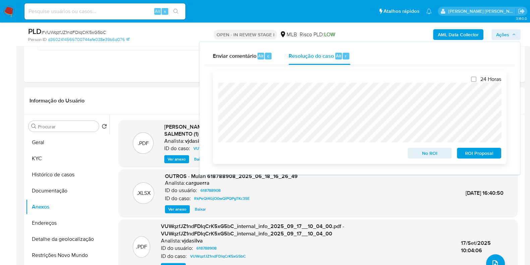
click at [428, 154] on span "No ROI" at bounding box center [429, 152] width 35 height 9
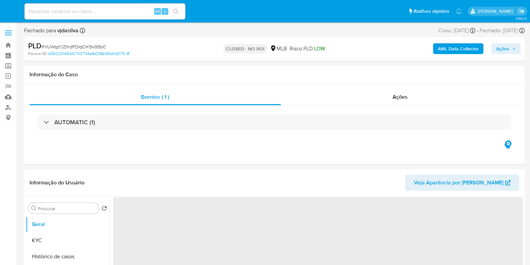
select select "10"
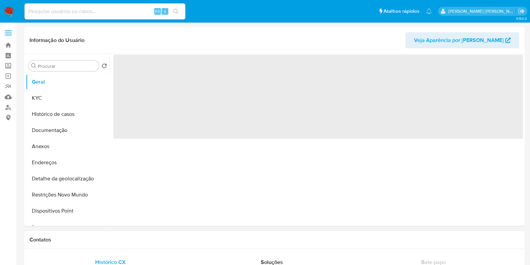
select select "10"
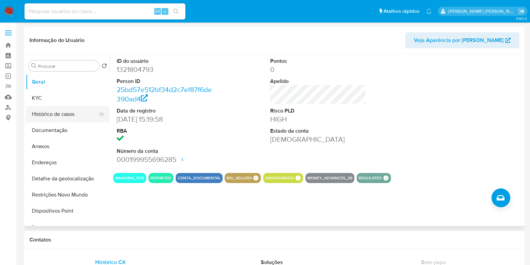
click at [67, 113] on button "Histórico de casos" at bounding box center [65, 114] width 78 height 16
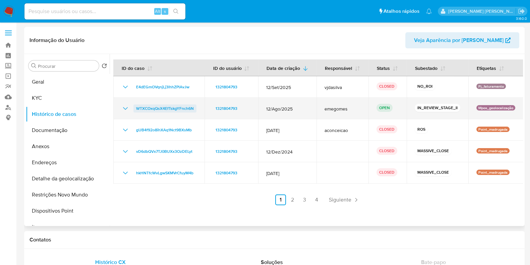
drag, startPoint x: 196, startPoint y: 109, endPoint x: 133, endPoint y: 108, distance: 63.0
click at [133, 108] on td "WTXCOxqQsX4EfTskgYFnch6N" at bounding box center [158, 108] width 91 height 21
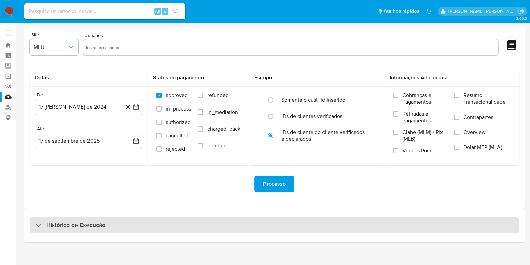
click at [144, 222] on div "Histórico de Execução" at bounding box center [275, 225] width 490 height 16
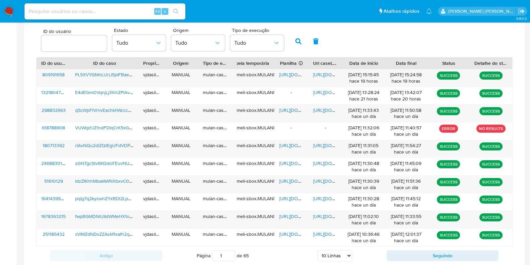
scroll to position [219, 0]
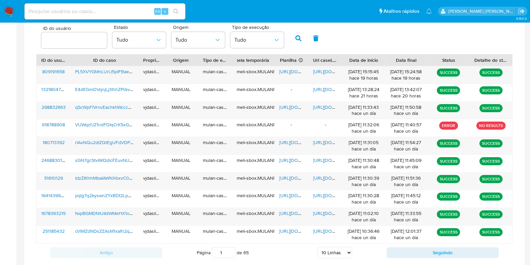
click at [343, 248] on select "5 Linhas 10 Linhas 20 Linhas 25 Linhas 50 Linhas 100 Linhas" at bounding box center [335, 251] width 35 height 11
select select "100"
click at [318, 246] on select "5 Linhas 10 Linhas 20 Linhas 25 Linhas 50 Linhas 100 Linhas" at bounding box center [335, 251] width 35 height 11
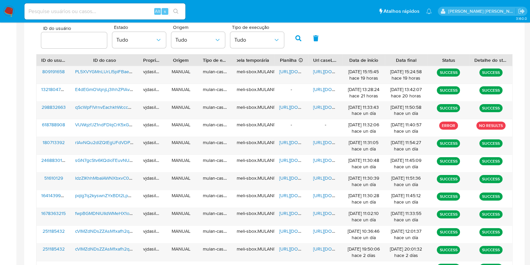
scroll to position [369, 0]
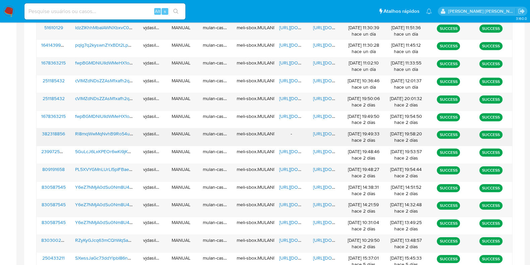
click at [321, 133] on span "https://docs.google.com/document/d/1lpmhnVsDrOT4pEeLBN8ha-lqVq1uROIwKSsyRGiSNa0…" at bounding box center [336, 133] width 46 height 7
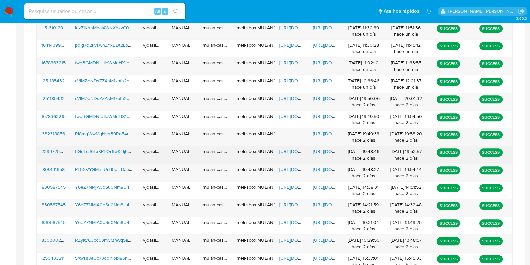
click at [329, 150] on span "https://docs.google.com/document/d/1OS1eqJIjbaICt2irMAsZCcWXhiK0J_VNFDFr8RE5BDA…" at bounding box center [336, 151] width 46 height 7
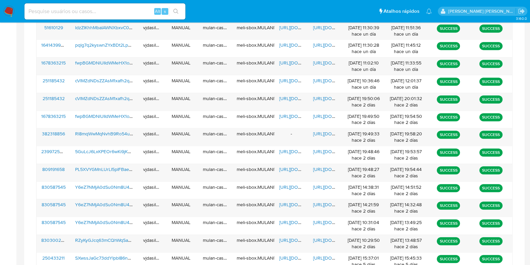
scroll to position [0, 0]
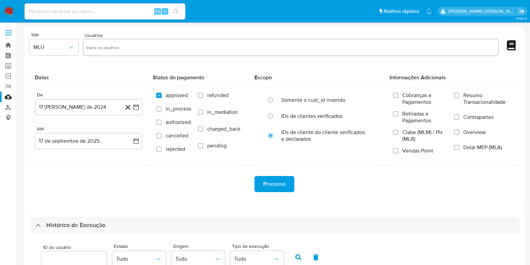
click at [9, 43] on link "Bandeja" at bounding box center [40, 45] width 80 height 10
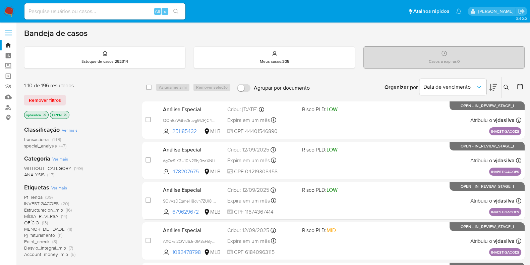
click at [494, 87] on icon at bounding box center [493, 87] width 8 height 8
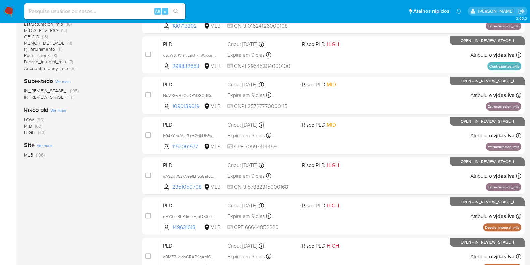
scroll to position [190, 0]
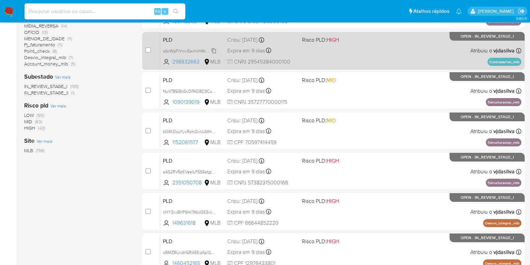
click at [214, 51] on span "qScWpFlVrnvEachkhWcccaJw" at bounding box center [190, 50] width 54 height 7
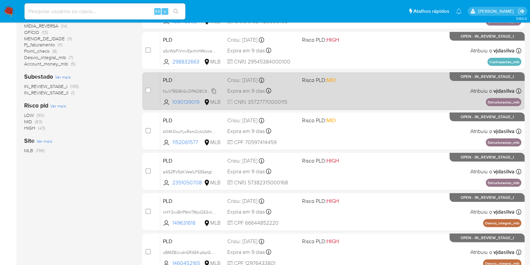
click at [215, 90] on span "NuV785lBkGvDPAD8C9CusRF0" at bounding box center [192, 90] width 59 height 7
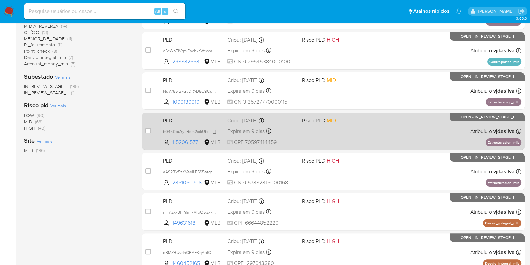
click at [213, 129] on span "b04K0ouYyuRsm2xikUbfmmEQ" at bounding box center [192, 130] width 58 height 7
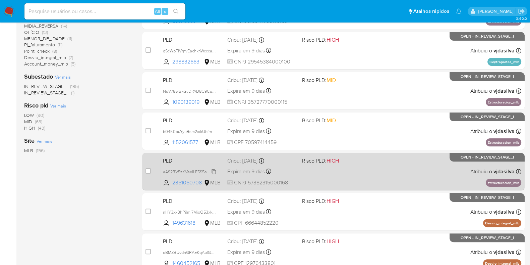
click at [215, 172] on span "aAS2RV5zKVeelLF5S5atgt03" at bounding box center [190, 170] width 54 height 7
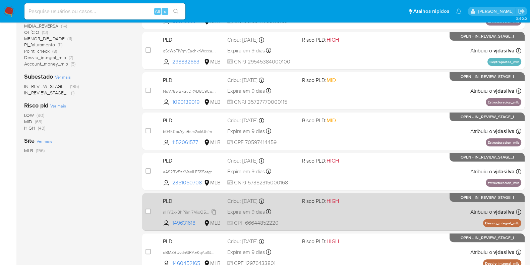
click at [213, 211] on span "nHY3xxBhP9mI7MjoQ53xk0RO" at bounding box center [192, 211] width 58 height 7
click at [214, 213] on span "nHY3xxBhP9mI7MjoQ53xk0RO" at bounding box center [192, 211] width 58 height 7
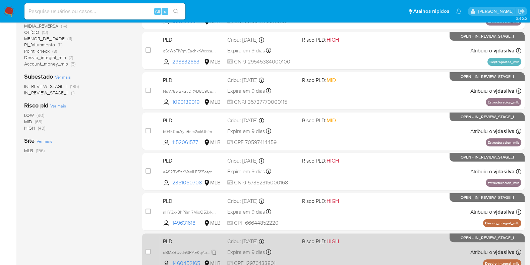
click at [214, 250] on span "oBMZBUvdnGRAEKqAplGE4IBK" at bounding box center [192, 251] width 59 height 7
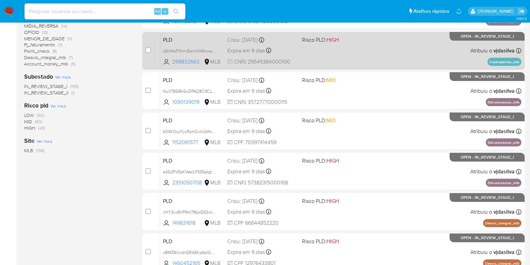
click at [391, 51] on div "PLD qScWpFlVrnvEachkhWcccaJw 298832663 MLB Risco PLD: HIGH Criou: 12/08/2025 Cr…" at bounding box center [340, 51] width 361 height 34
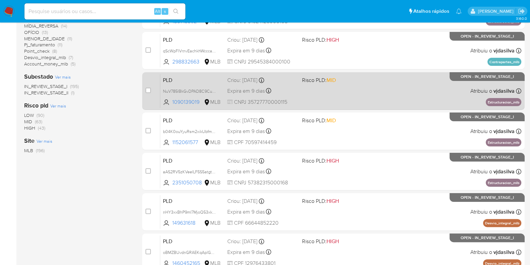
click at [391, 90] on div "PLD NuV785lBkGvDPAD8C9CusRF0 1090139019 MLB Risco PLD: MID Criou: 12/08/2025 Cr…" at bounding box center [340, 91] width 361 height 34
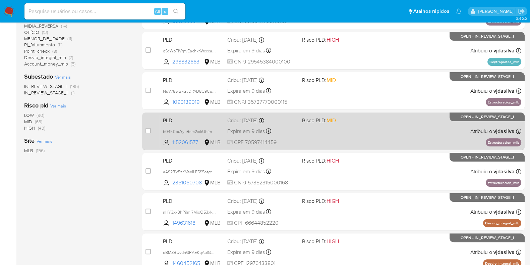
click at [380, 123] on div "PLD b04K0ouYyuRsm2xikUbfmmEQ 1152061577 MLB Risco PLD: MID Criou: 12/08/2025 Cr…" at bounding box center [340, 131] width 361 height 34
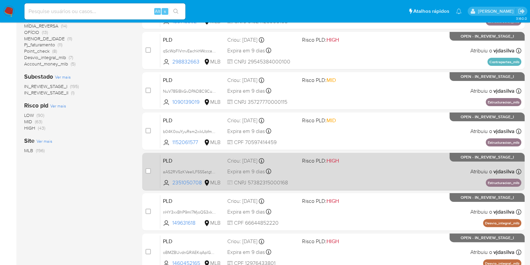
click at [411, 163] on div "PLD aAS2RV5zKVeelLF5S5atgt03 2351050708 MLB Risco PLD: HIGH Criou: 12/08/2025 C…" at bounding box center [340, 171] width 361 height 34
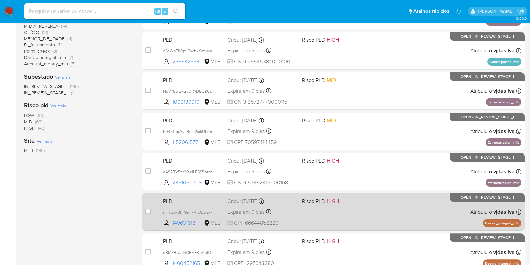
click at [330, 204] on div "PLD nHY3xxBhP9mI7MjoQ53xk0RO 149631618 MLB Risco PLD: HIGH Criou: 12/08/2025 Cr…" at bounding box center [340, 211] width 361 height 34
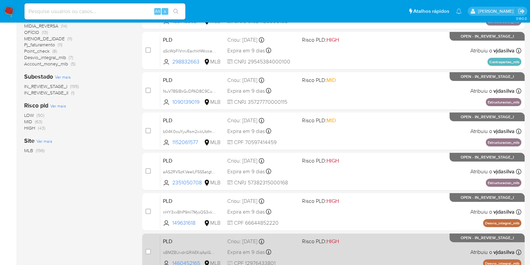
click at [356, 237] on span "Risco PLD: HIGH" at bounding box center [336, 240] width 69 height 9
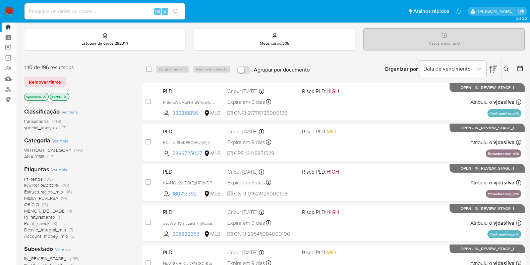
scroll to position [0, 0]
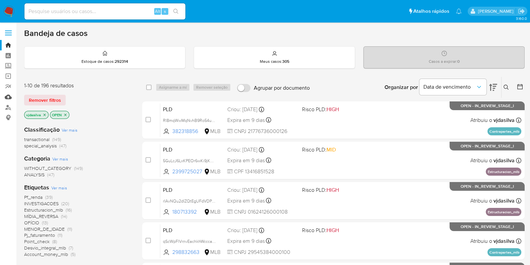
click at [8, 99] on link "Mulan" at bounding box center [40, 97] width 80 height 10
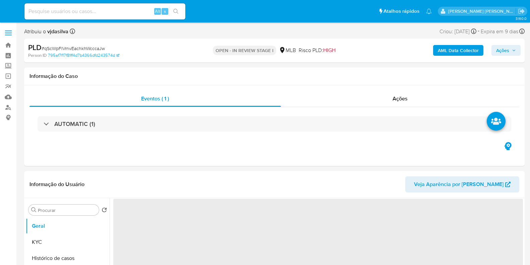
select select "10"
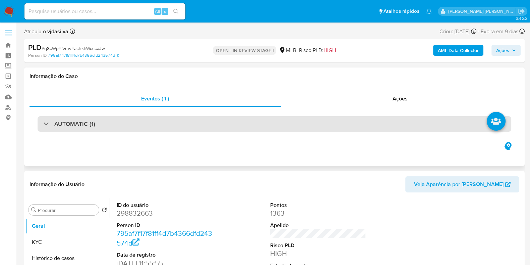
click at [331, 125] on div "AUTOMATIC (1)" at bounding box center [275, 123] width 474 height 15
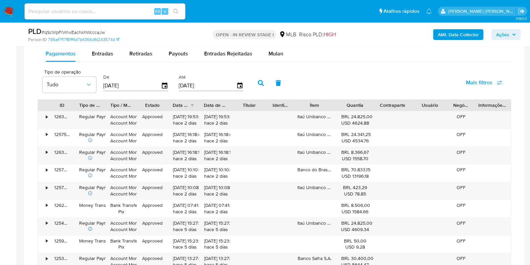
scroll to position [759, 0]
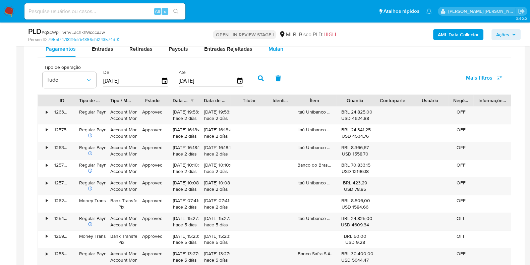
click at [275, 50] on span "Mulan" at bounding box center [276, 49] width 15 height 8
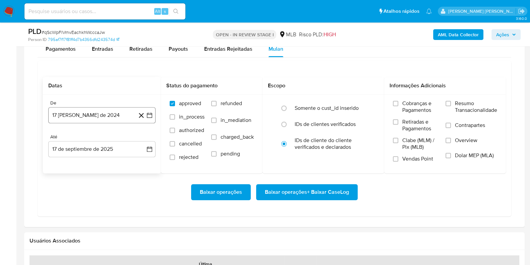
click at [123, 110] on button "17 [PERSON_NAME] de 2024" at bounding box center [101, 115] width 107 height 16
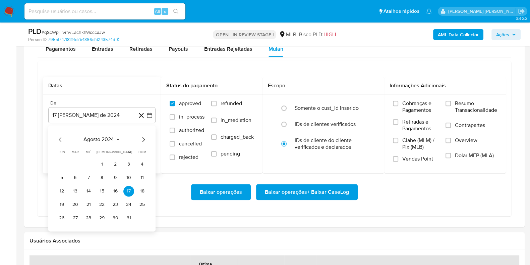
click at [108, 139] on span "agosto 2024" at bounding box center [98, 139] width 31 height 7
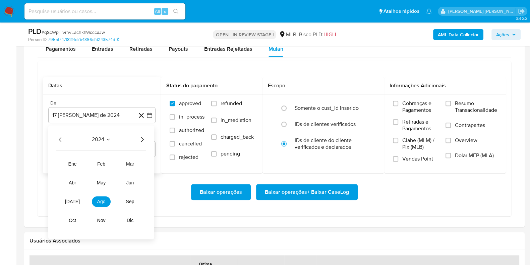
click at [137, 136] on div "2024" at bounding box center [101, 139] width 90 height 8
click at [140, 139] on icon "Año siguiente" at bounding box center [142, 139] width 8 height 8
click at [99, 162] on span "feb" at bounding box center [101, 163] width 8 height 5
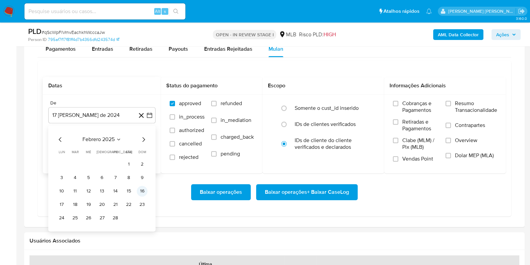
click at [144, 190] on button "16" at bounding box center [142, 190] width 11 height 11
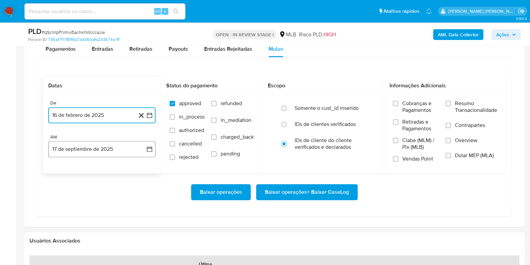
click at [116, 145] on button "17 de septiembre de 2025" at bounding box center [101, 149] width 107 height 16
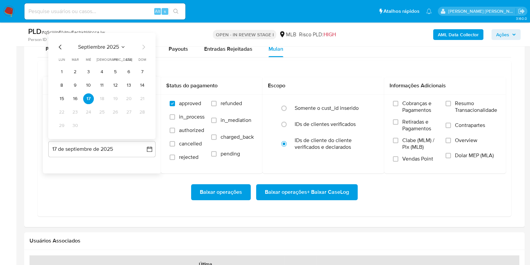
click at [78, 102] on td "16" at bounding box center [75, 98] width 11 height 11
click at [77, 100] on button "16" at bounding box center [75, 98] width 11 height 11
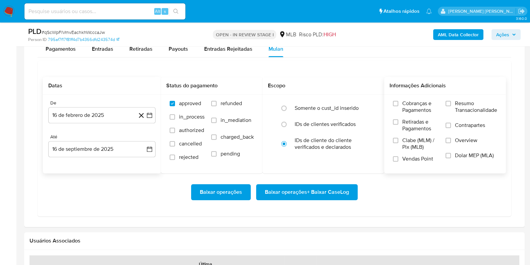
click at [463, 105] on span "Resumo Transacionalidade" at bounding box center [476, 106] width 42 height 13
click at [451, 105] on input "Resumo Transacionalidade" at bounding box center [448, 103] width 5 height 5
click at [457, 127] on span "Contrapartes" at bounding box center [470, 125] width 30 height 7
click at [451, 127] on input "Contrapartes" at bounding box center [448, 124] width 5 height 5
click at [332, 191] on span "Baixar operações + Baixar CaseLog" at bounding box center [307, 191] width 84 height 15
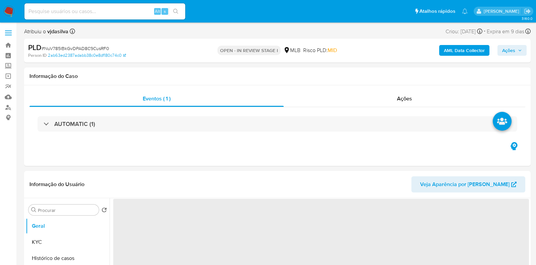
select select "10"
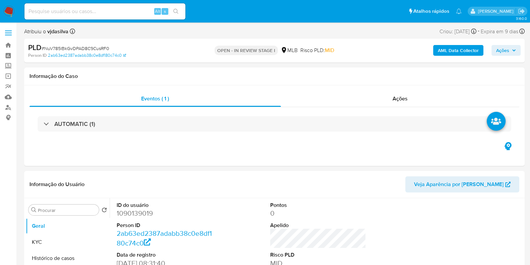
scroll to position [15, 0]
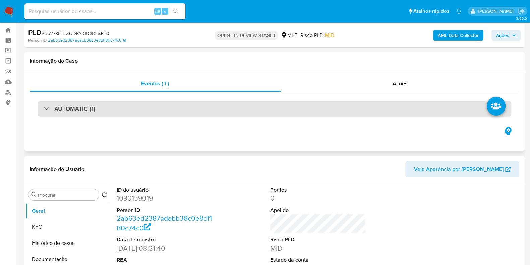
click at [436, 104] on div "AUTOMATIC (1)" at bounding box center [275, 108] width 474 height 15
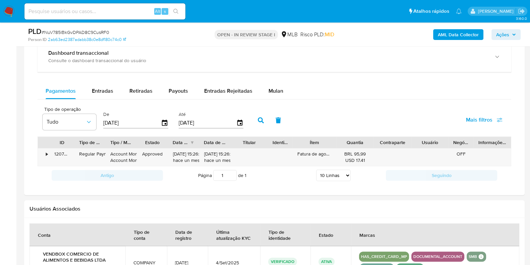
scroll to position [734, 0]
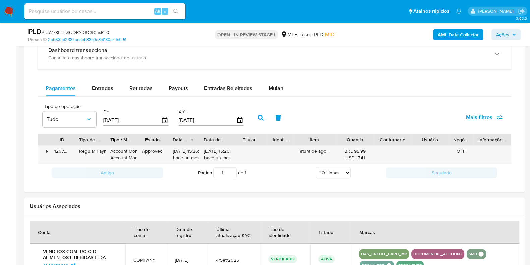
click at [281, 96] on div "Pagamentos Entradas Retiradas Payouts Entradas Rejeitadas Mulan Tipo de operaçã…" at bounding box center [275, 130] width 474 height 101
click at [278, 92] on div "Mulan" at bounding box center [276, 88] width 15 height 16
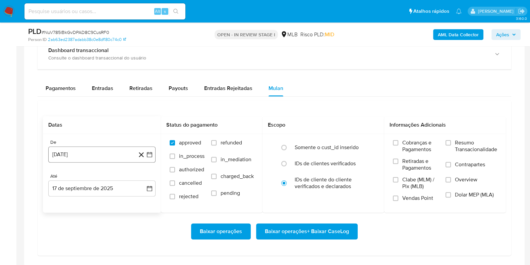
click at [122, 153] on button "17 [PERSON_NAME] de 2024" at bounding box center [101, 154] width 107 height 16
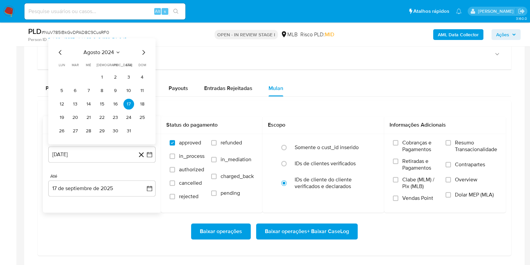
click at [112, 51] on span "agosto 2024" at bounding box center [98, 52] width 31 height 7
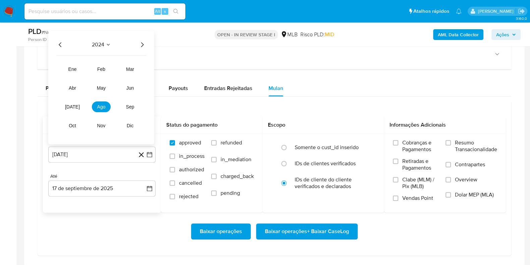
click at [141, 44] on icon "Año siguiente" at bounding box center [142, 45] width 8 height 8
click at [74, 107] on span "[DATE]" at bounding box center [72, 106] width 15 height 5
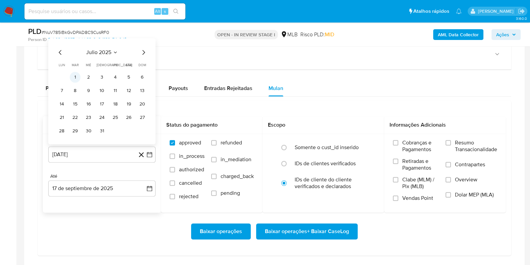
click at [78, 76] on button "1" at bounding box center [75, 77] width 11 height 11
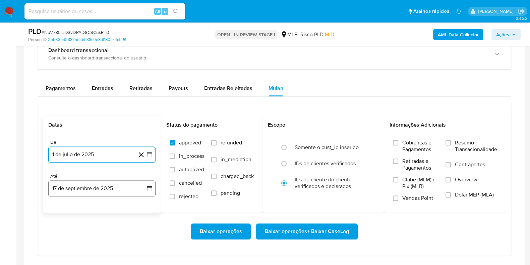
click at [96, 187] on button "17 de septiembre de 2025" at bounding box center [101, 188] width 107 height 16
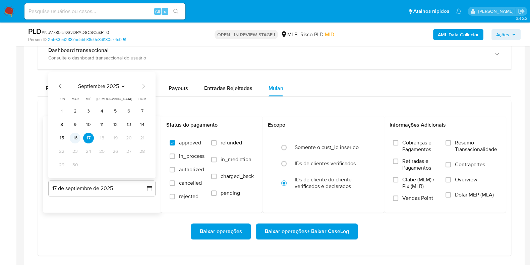
click at [76, 138] on button "16" at bounding box center [75, 137] width 11 height 11
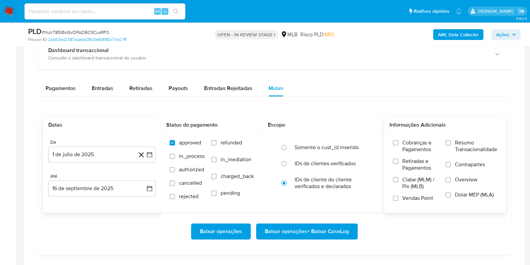
click at [464, 141] on span "Resumo Transacionalidade" at bounding box center [476, 145] width 42 height 13
click at [451, 141] on input "Resumo Transacionalidade" at bounding box center [448, 142] width 5 height 5
click at [458, 164] on span "Contrapartes" at bounding box center [470, 164] width 30 height 7
click at [451, 164] on input "Contrapartes" at bounding box center [448, 164] width 5 height 5
click at [338, 226] on span "Baixar operações + Baixar CaseLog" at bounding box center [307, 231] width 84 height 15
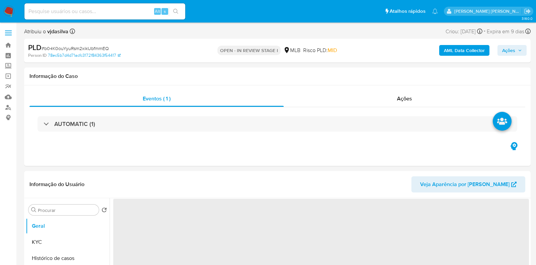
select select "10"
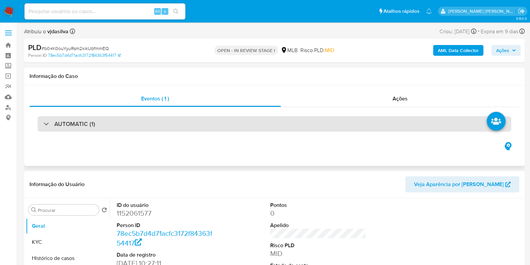
click at [401, 121] on div "AUTOMATIC (1)" at bounding box center [275, 123] width 474 height 15
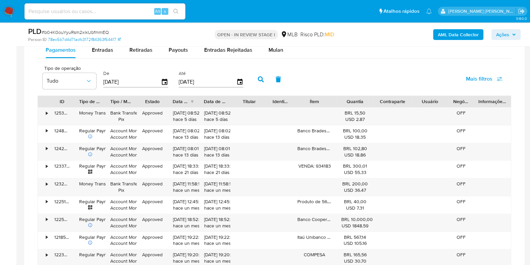
scroll to position [774, 0]
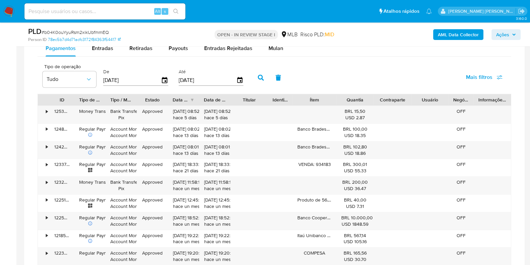
drag, startPoint x: 523, startPoint y: 178, endPoint x: 530, endPoint y: 152, distance: 27.7
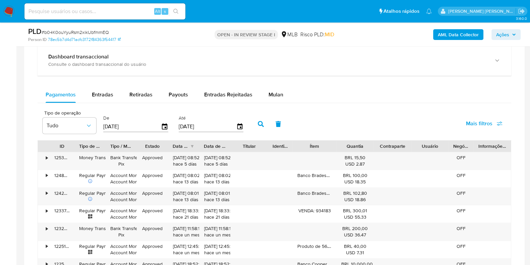
scroll to position [725, 0]
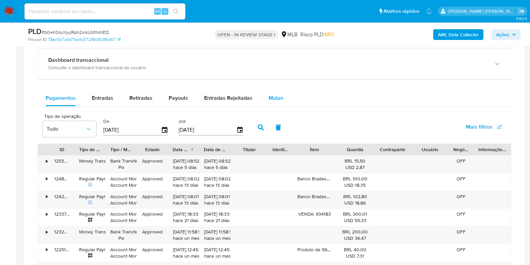
click at [281, 96] on button "Mulan" at bounding box center [276, 98] width 31 height 16
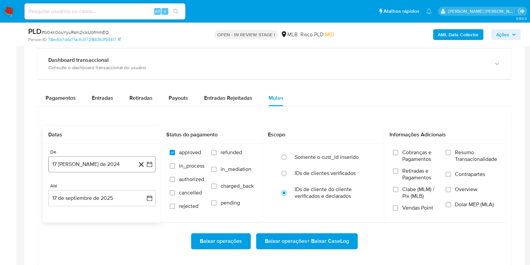
click at [111, 165] on button "17 [PERSON_NAME] de 2024" at bounding box center [101, 164] width 107 height 16
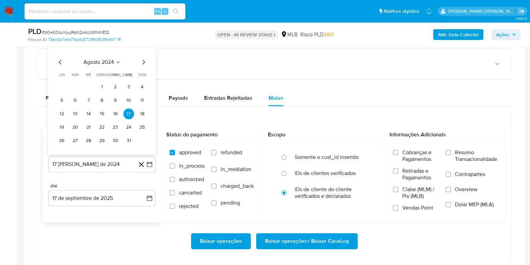
click at [105, 60] on span "agosto 2024" at bounding box center [98, 62] width 31 height 7
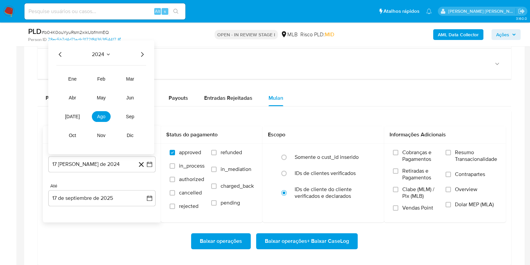
click at [141, 54] on icon "Año siguiente" at bounding box center [142, 54] width 3 height 5
click at [74, 115] on span "[DATE]" at bounding box center [72, 116] width 15 height 5
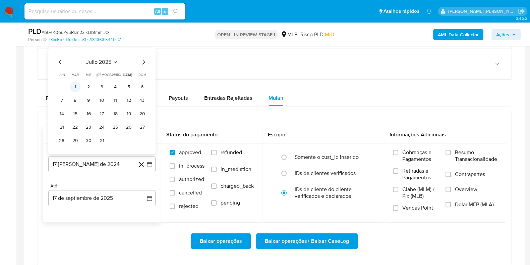
click at [79, 85] on button "1" at bounding box center [75, 86] width 11 height 11
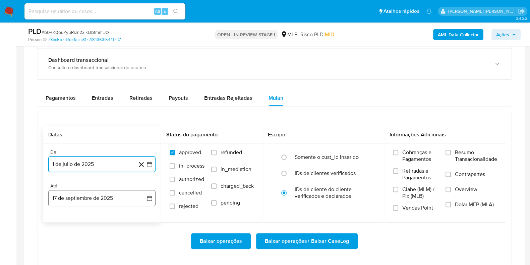
click at [107, 195] on button "17 de septiembre de 2025" at bounding box center [101, 198] width 107 height 16
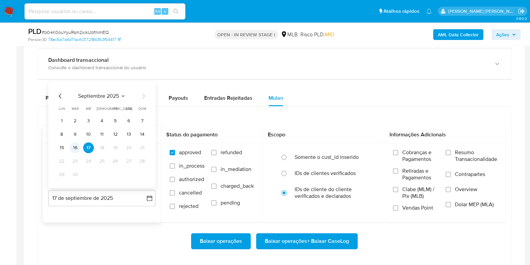
click at [78, 147] on button "16" at bounding box center [75, 147] width 11 height 11
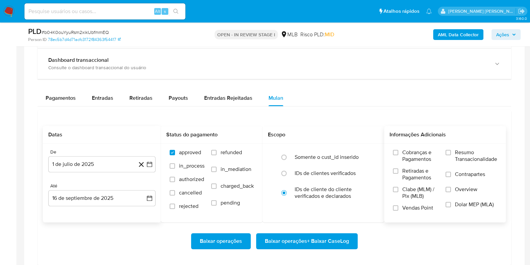
click at [456, 150] on span "Resumo Transacionalidade" at bounding box center [476, 155] width 42 height 13
click at [451, 150] on input "Resumo Transacionalidade" at bounding box center [448, 152] width 5 height 5
click at [455, 175] on span "Contrapartes" at bounding box center [470, 174] width 30 height 7
click at [451, 175] on input "Contrapartes" at bounding box center [448, 173] width 5 height 5
click at [326, 239] on span "Baixar operações + Baixar CaseLog" at bounding box center [307, 240] width 84 height 15
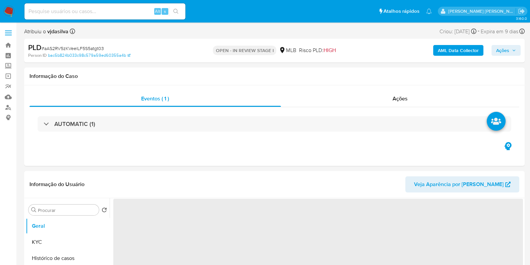
select select "10"
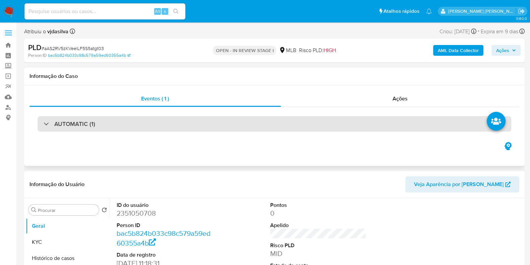
click at [345, 118] on div "AUTOMATIC (1)" at bounding box center [275, 123] width 474 height 15
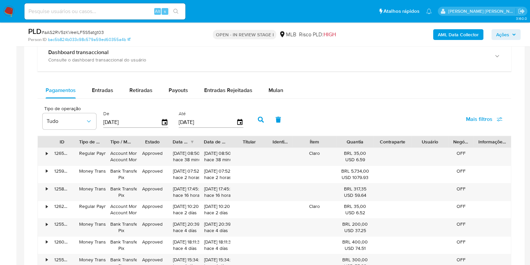
scroll to position [734, 0]
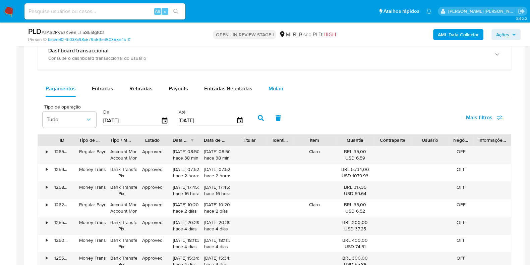
click at [275, 87] on span "Mulan" at bounding box center [276, 88] width 15 height 8
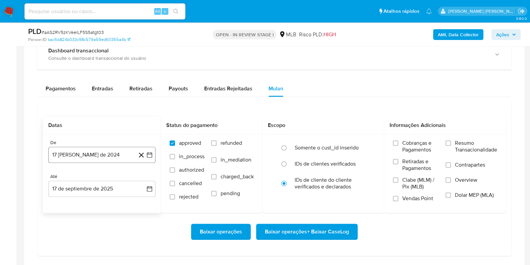
click at [104, 154] on button "17 [PERSON_NAME] de 2024" at bounding box center [101, 155] width 107 height 16
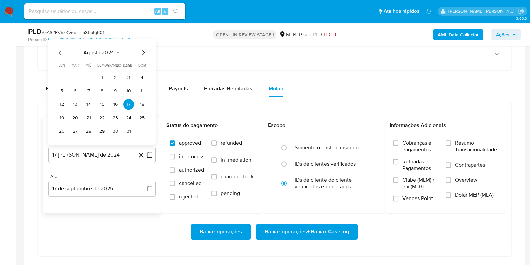
click at [104, 49] on span "agosto 2024" at bounding box center [98, 52] width 31 height 7
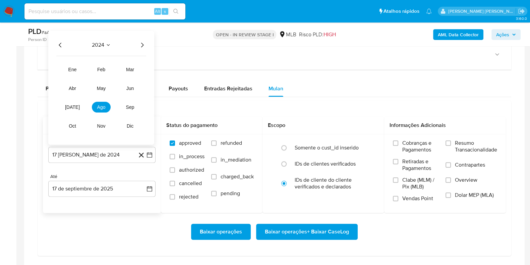
click at [141, 45] on icon "Año siguiente" at bounding box center [142, 45] width 8 height 8
click at [77, 105] on button "jul" at bounding box center [72, 107] width 19 height 11
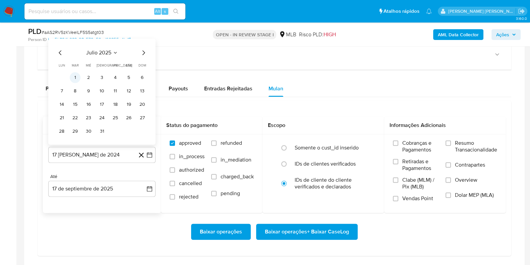
click at [80, 75] on button "1" at bounding box center [75, 77] width 11 height 11
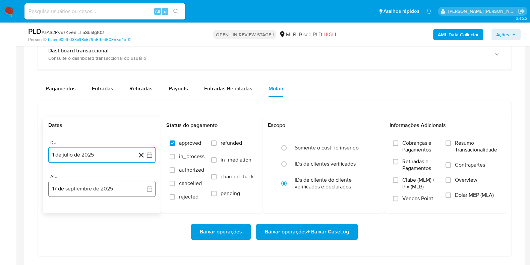
click at [106, 187] on button "17 de septiembre de 2025" at bounding box center [101, 188] width 107 height 16
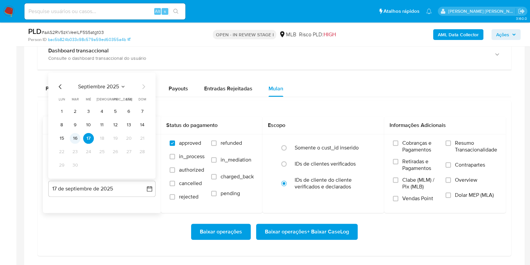
click at [79, 137] on button "16" at bounding box center [75, 138] width 11 height 11
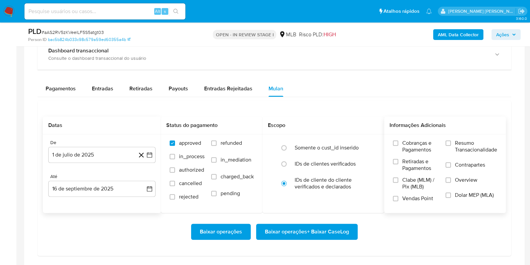
click at [455, 145] on span "Resumo Transacionalidade" at bounding box center [476, 145] width 42 height 13
click at [451, 145] on input "Resumo Transacionalidade" at bounding box center [448, 142] width 5 height 5
click at [450, 162] on input "Contrapartes" at bounding box center [448, 164] width 5 height 5
click at [314, 224] on span "Baixar operações + Baixar CaseLog" at bounding box center [307, 231] width 84 height 15
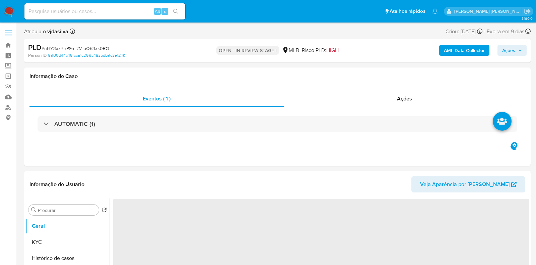
select select "10"
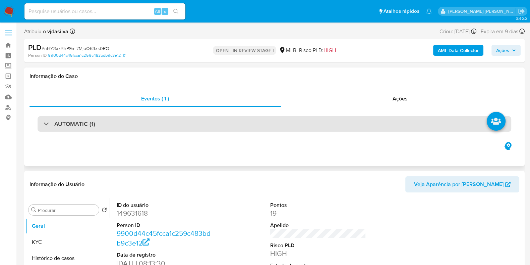
click at [316, 123] on div "AUTOMATIC (1)" at bounding box center [275, 123] width 474 height 15
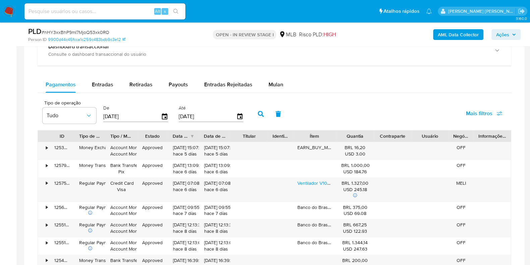
scroll to position [723, 0]
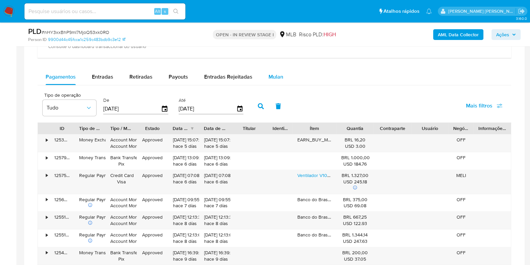
click at [279, 76] on span "Mulan" at bounding box center [276, 77] width 15 height 8
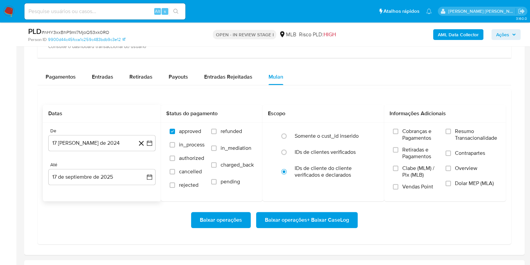
click at [117, 132] on div "De 17 [PERSON_NAME] de 2024 [DATE]" at bounding box center [101, 139] width 107 height 23
click at [115, 141] on button "17 [PERSON_NAME] de 2024" at bounding box center [101, 143] width 107 height 16
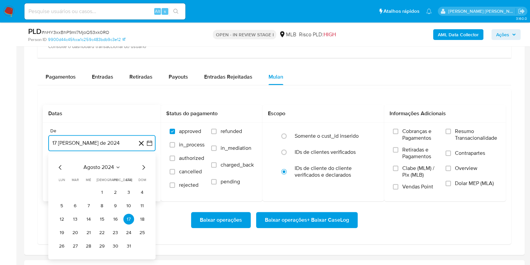
click at [108, 169] on span "agosto 2024" at bounding box center [98, 167] width 31 height 7
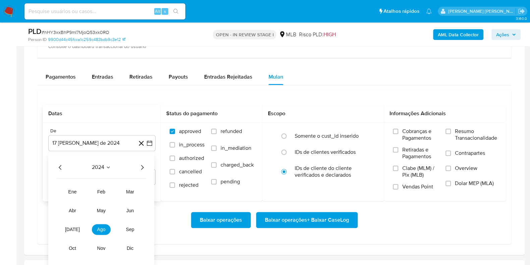
click at [146, 164] on icon "Año siguiente" at bounding box center [142, 167] width 8 height 8
click at [74, 231] on button "[DATE]" at bounding box center [72, 229] width 19 height 11
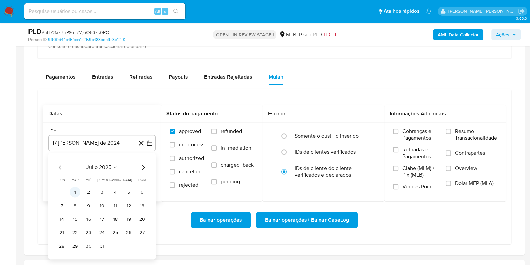
click at [77, 191] on button "1" at bounding box center [75, 191] width 11 height 11
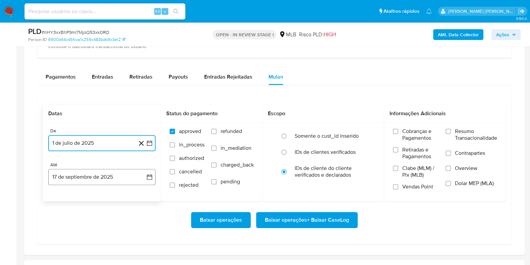
click at [89, 176] on button "17 de septiembre de 2025" at bounding box center [101, 177] width 107 height 16
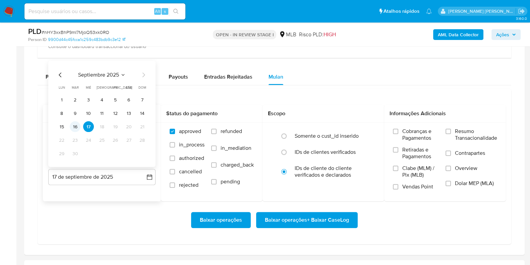
click at [76, 125] on button "16" at bounding box center [75, 126] width 11 height 11
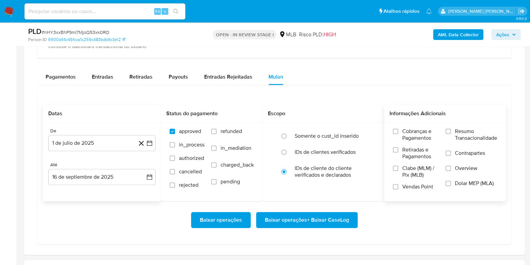
click at [452, 130] on label "Resumo Transacionalidade" at bounding box center [472, 139] width 52 height 22
click at [451, 130] on input "Resumo Transacionalidade" at bounding box center [448, 130] width 5 height 5
click at [451, 150] on label "Contrapartes" at bounding box center [472, 157] width 52 height 15
click at [451, 150] on input "Contrapartes" at bounding box center [448, 152] width 5 height 5
click at [306, 218] on span "Baixar operações + Baixar CaseLog" at bounding box center [307, 219] width 84 height 15
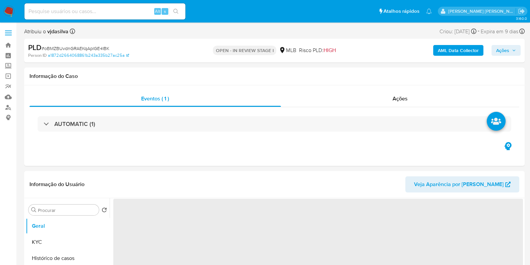
select select "10"
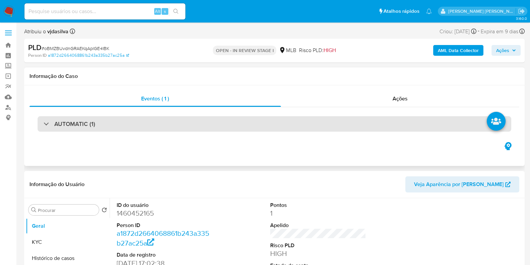
click at [316, 127] on div "AUTOMATIC (1)" at bounding box center [275, 123] width 474 height 15
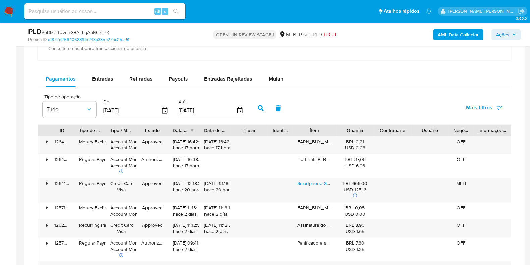
scroll to position [695, 0]
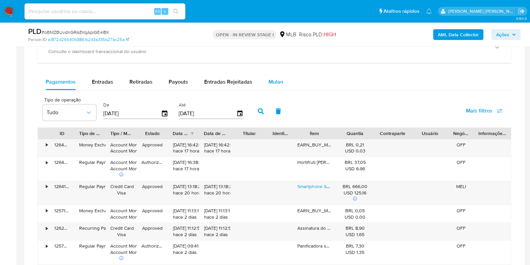
click at [269, 79] on span "Mulan" at bounding box center [276, 82] width 15 height 8
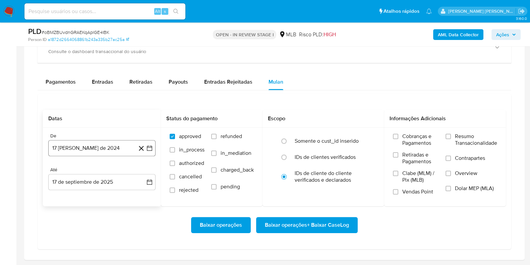
click at [93, 148] on button "17 [PERSON_NAME] de 2024" at bounding box center [101, 148] width 107 height 16
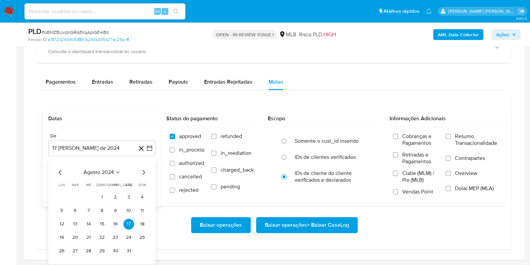
click at [99, 172] on span "agosto 2024" at bounding box center [98, 172] width 31 height 7
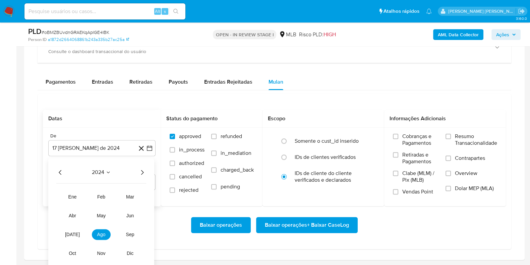
click at [142, 172] on icon "Año siguiente" at bounding box center [142, 172] width 3 height 5
click at [73, 233] on span "[DATE]" at bounding box center [72, 233] width 15 height 5
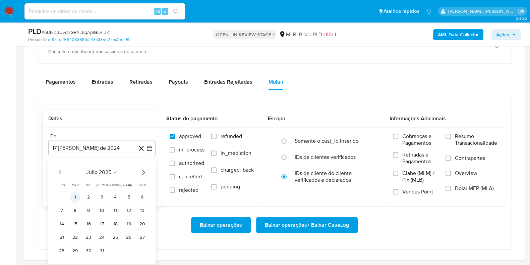
click at [77, 193] on button "1" at bounding box center [75, 196] width 11 height 11
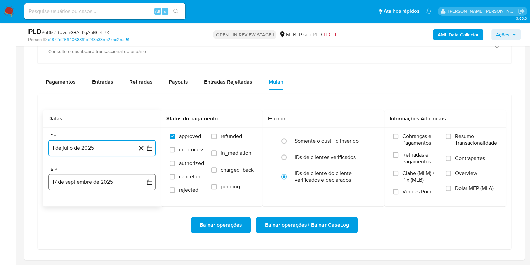
click at [98, 182] on button "17 de septiembre de 2025" at bounding box center [101, 182] width 107 height 16
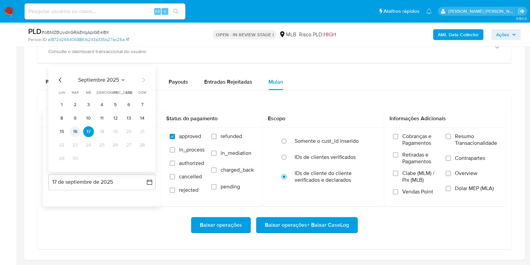
click at [77, 131] on button "16" at bounding box center [75, 131] width 11 height 11
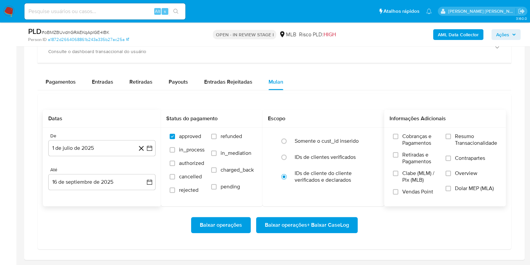
click at [469, 141] on span "Resumo Transacionalidade" at bounding box center [476, 139] width 42 height 13
click at [451, 139] on input "Resumo Transacionalidade" at bounding box center [448, 135] width 5 height 5
click at [453, 155] on label "Contrapartes" at bounding box center [472, 162] width 52 height 15
click at [451, 155] on input "Contrapartes" at bounding box center [448, 157] width 5 height 5
click at [343, 219] on span "Baixar operações + Baixar CaseLog" at bounding box center [307, 224] width 84 height 15
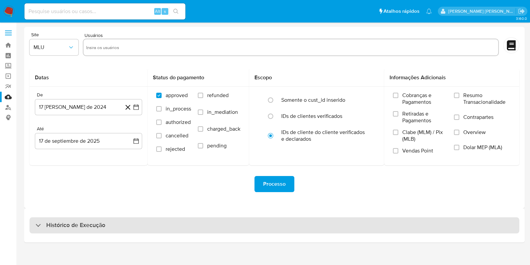
click at [102, 222] on h3 "Histórico de Execução" at bounding box center [75, 225] width 59 height 8
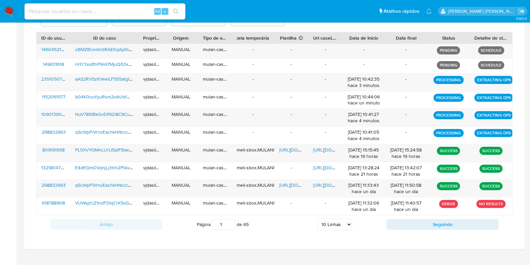
scroll to position [242, 0]
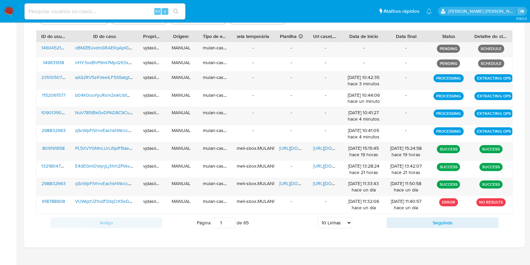
click at [338, 222] on select "5 Linhas 10 Linhas 20 Linhas 25 Linhas 50 Linhas 100 Linhas" at bounding box center [335, 222] width 35 height 11
select select "100"
click at [318, 217] on select "5 Linhas 10 Linhas 20 Linhas 25 Linhas 50 Linhas 100 Linhas" at bounding box center [335, 222] width 35 height 11
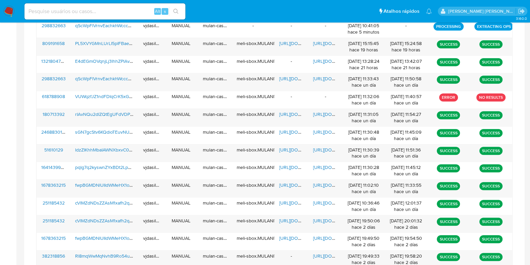
scroll to position [354, 0]
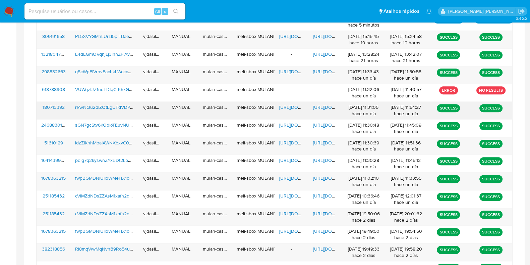
click at [326, 104] on span "[URL][DOMAIN_NAME]" at bounding box center [336, 107] width 46 height 7
click at [283, 104] on span "https://docs.google.com/spreadsheets/d/1LXK9EucgJFVxwa7Nv5sZTljrWeRqOnyarc3cfCp…" at bounding box center [302, 107] width 46 height 7
click at [102, 104] on span "rIAvNQu2dlZQtEgUFdVDPPOb" at bounding box center [107, 107] width 64 height 7
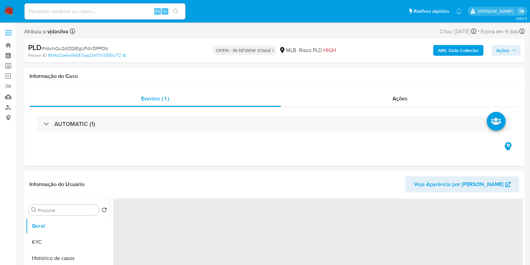
select select "10"
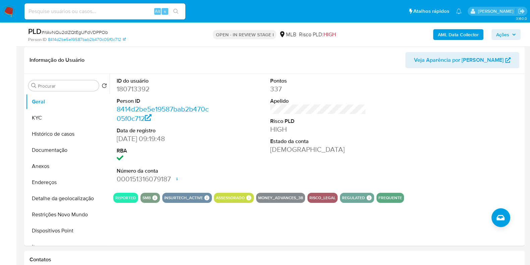
scroll to position [100, 0]
click at [59, 162] on button "Anexos" at bounding box center [65, 166] width 78 height 16
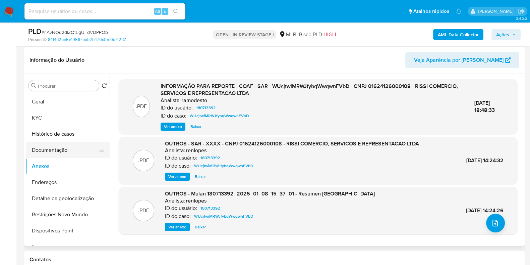
click at [67, 148] on button "Documentação" at bounding box center [65, 150] width 78 height 16
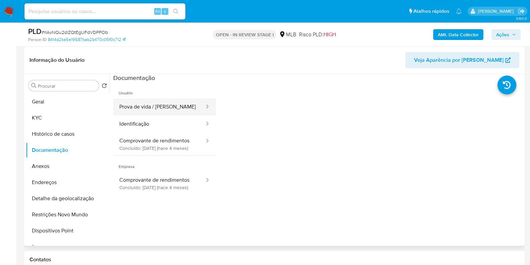
click at [160, 106] on button "Prova de vida / [PERSON_NAME]" at bounding box center [159, 106] width 92 height 17
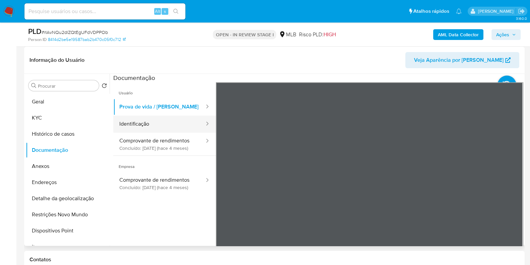
click at [163, 122] on button "Identificação" at bounding box center [159, 123] width 92 height 17
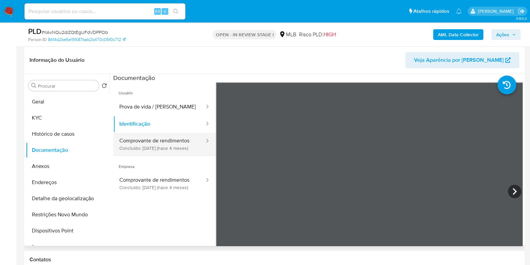
click at [168, 139] on button "Comprovante de rendimentos Concluído: [DATE] (hace 4 meses)" at bounding box center [159, 143] width 92 height 23
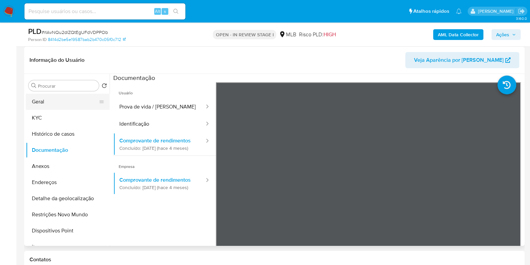
click at [50, 106] on button "Geral" at bounding box center [65, 102] width 78 height 16
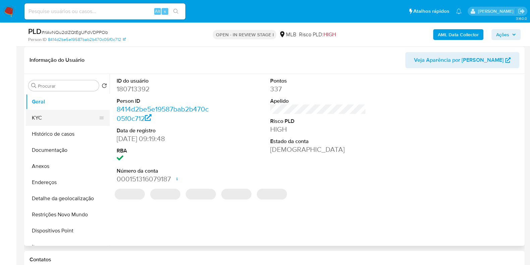
click at [35, 112] on button "KYC" at bounding box center [65, 118] width 78 height 16
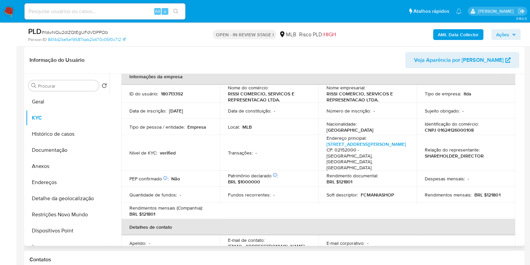
scroll to position [38, 0]
click at [362, 140] on link "[STREET_ADDRESS][PERSON_NAME]" at bounding box center [366, 142] width 79 height 7
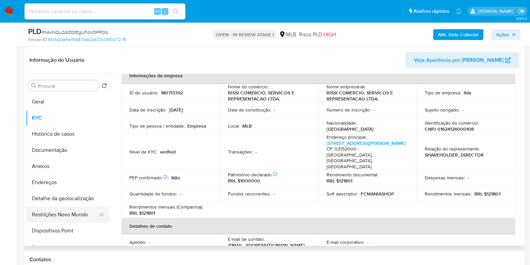
click at [67, 210] on button "Restrições Novo Mundo" at bounding box center [65, 214] width 78 height 16
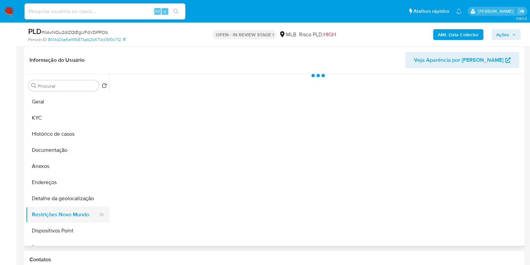
scroll to position [0, 0]
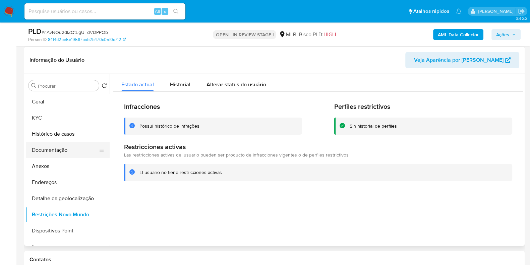
click at [62, 151] on button "Documentação" at bounding box center [65, 150] width 78 height 16
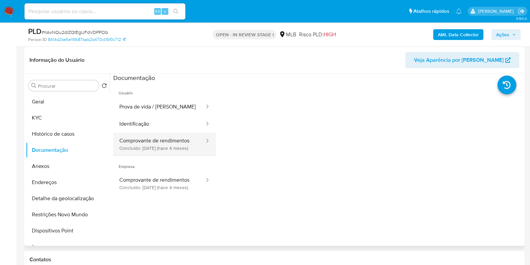
click at [158, 149] on button "Comprovante de rendimentos Concluído: [DATE] (hace 4 meses)" at bounding box center [159, 143] width 92 height 23
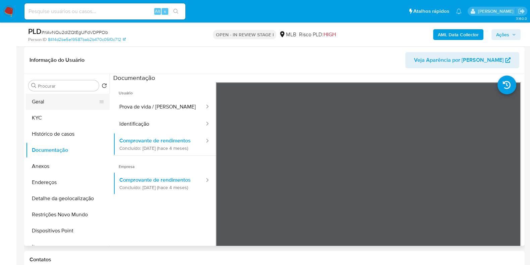
click at [72, 104] on button "Geral" at bounding box center [65, 102] width 78 height 16
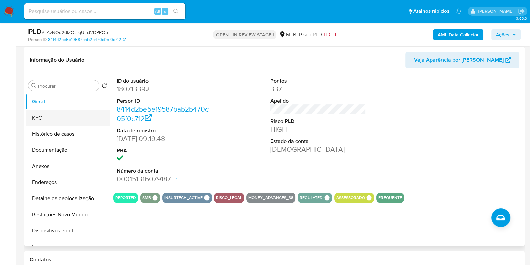
click at [53, 117] on button "KYC" at bounding box center [65, 118] width 78 height 16
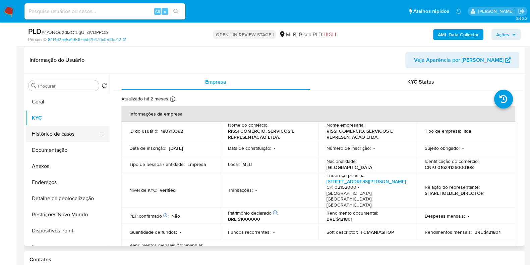
click at [74, 132] on button "Histórico de casos" at bounding box center [65, 134] width 78 height 16
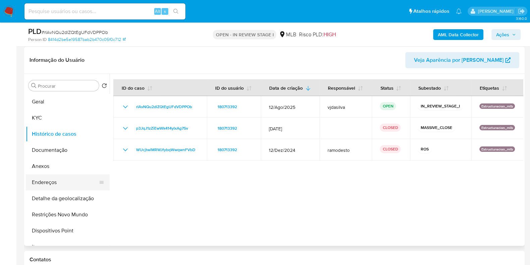
click at [56, 180] on button "Endereços" at bounding box center [65, 182] width 78 height 16
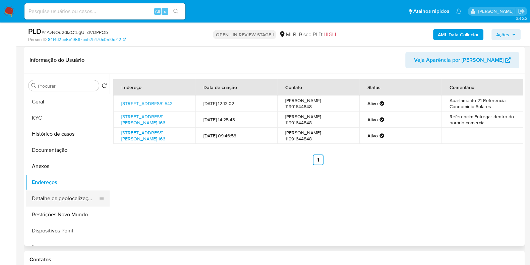
click at [68, 198] on button "Detalhe da geolocalização" at bounding box center [65, 198] width 78 height 16
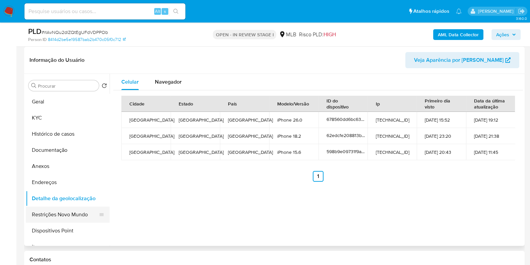
click at [78, 209] on button "Restrições Novo Mundo" at bounding box center [65, 214] width 78 height 16
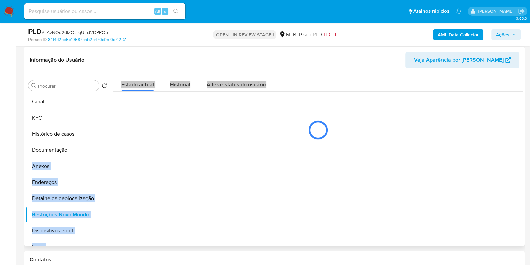
drag, startPoint x: 109, startPoint y: 131, endPoint x: 109, endPoint y: 147, distance: 15.4
click at [109, 147] on div "Procurar Retornar ao pedido padrão Geral KYC Histórico de casos Documentação An…" at bounding box center [274, 160] width 497 height 172
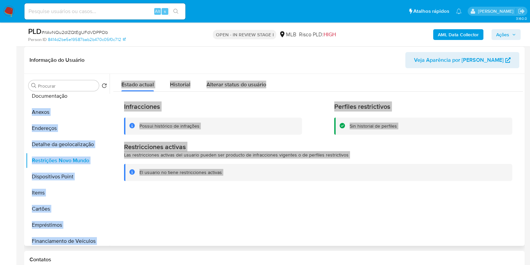
scroll to position [74, 0]
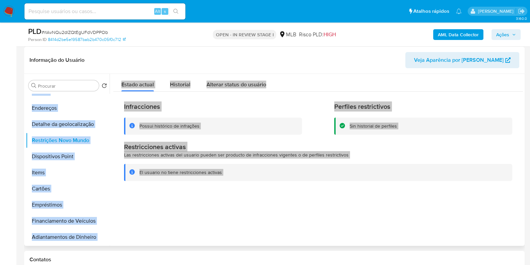
click at [146, 197] on div at bounding box center [316, 160] width 413 height 172
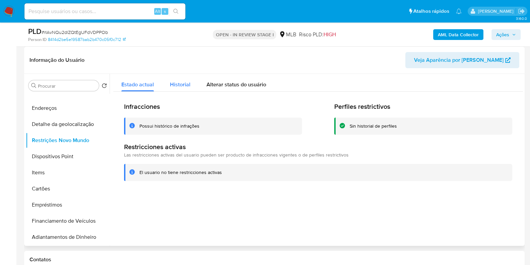
click at [179, 78] on div "Historial" at bounding box center [180, 83] width 20 height 18
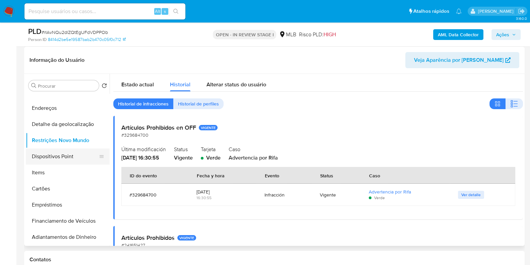
click at [71, 162] on button "Dispositivos Point" at bounding box center [65, 156] width 78 height 16
